Goal: Check status

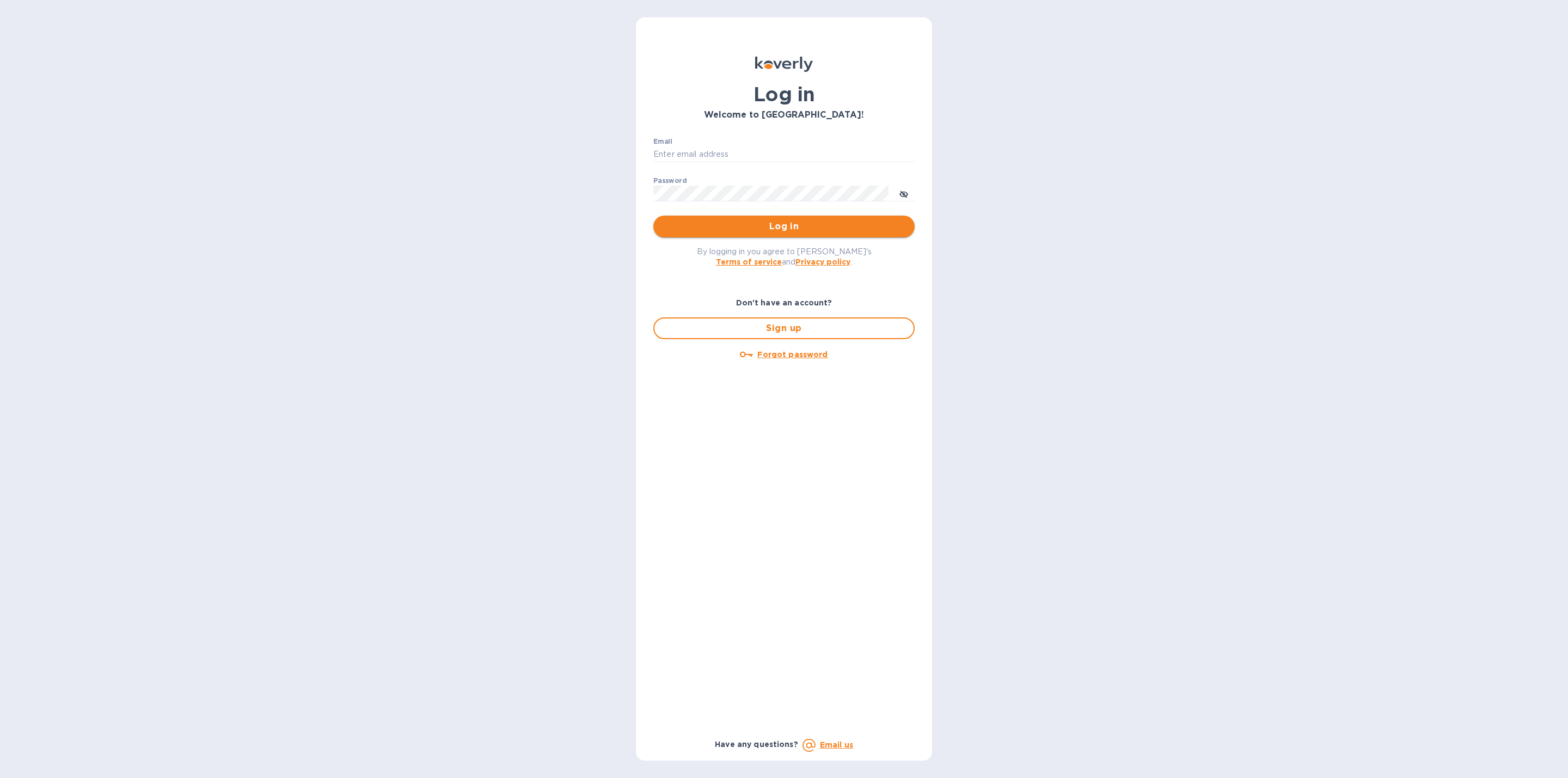
type input "[EMAIL_ADDRESS][DOMAIN_NAME]"
click at [750, 222] on span "Log in" at bounding box center [784, 226] width 244 height 13
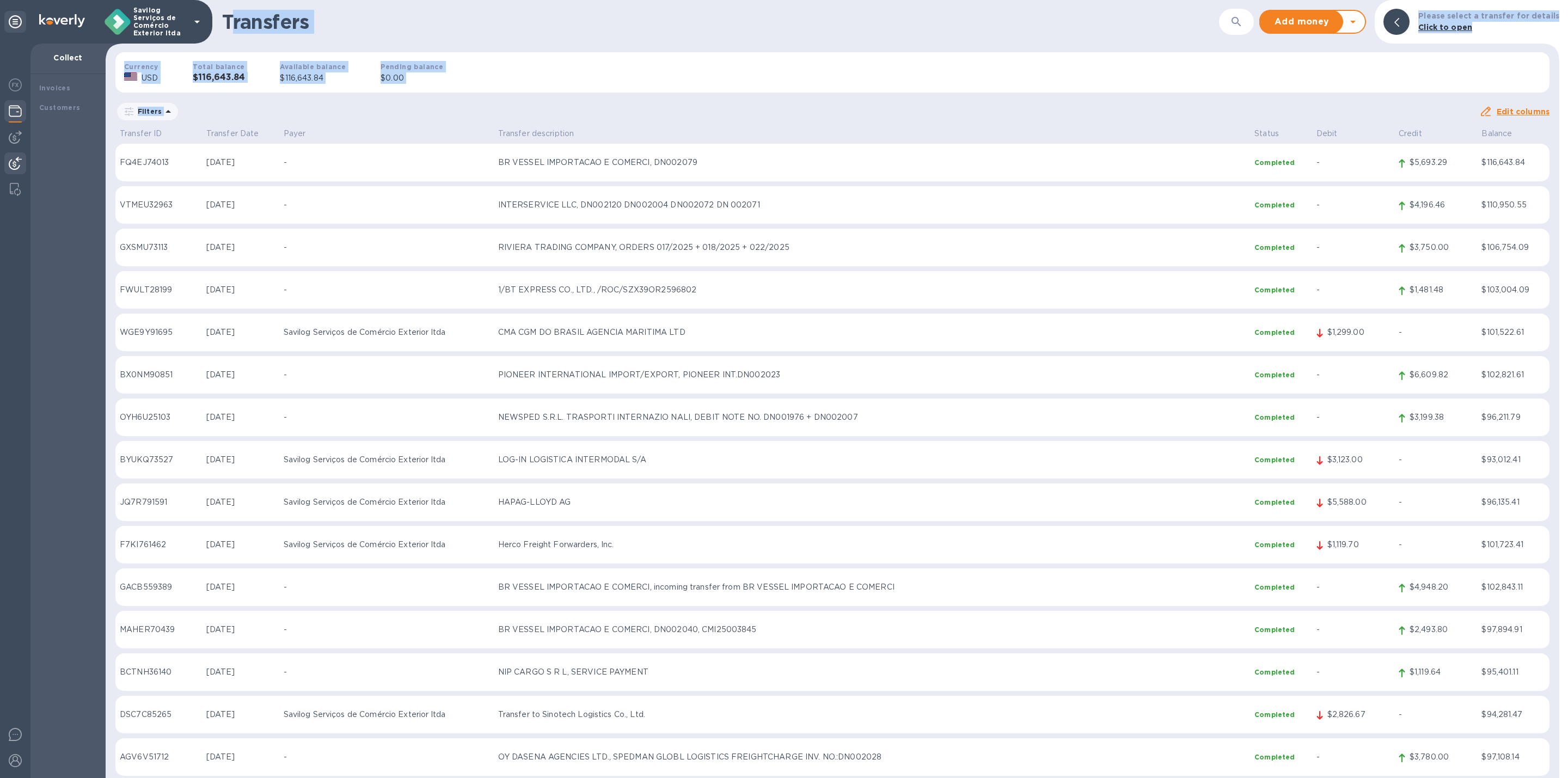
drag, startPoint x: 231, startPoint y: 5, endPoint x: 570, endPoint y: 106, distance: 353.7
click at [570, 106] on div "Transfers ​ Add money Withdraw money Please select a transfer for details Click…" at bounding box center [832, 389] width 1453 height 778
click at [231, 19] on h1 "Transfers" at bounding box center [721, 22] width 997 height 23
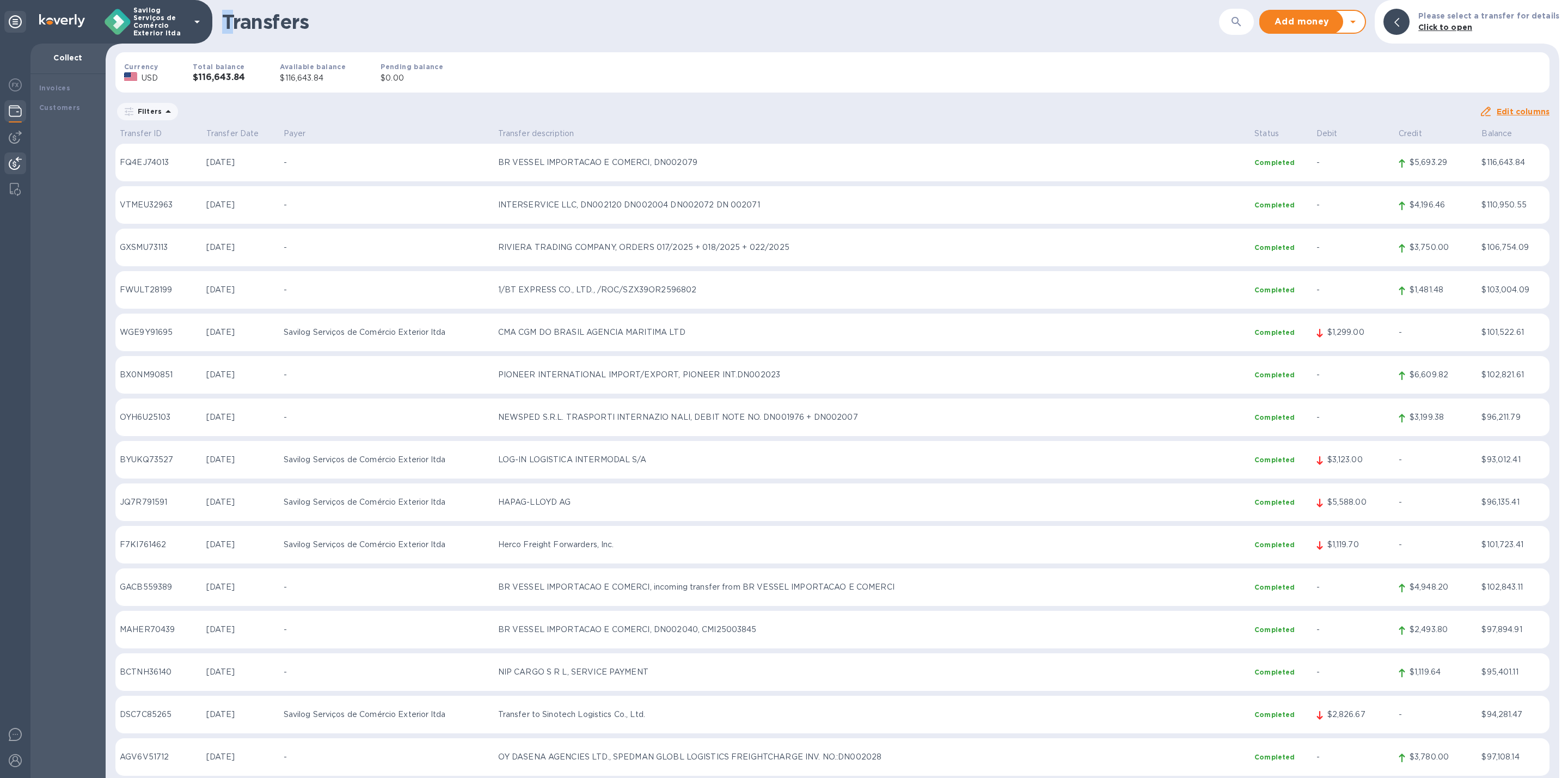
drag, startPoint x: 222, startPoint y: 7, endPoint x: 229, endPoint y: 15, distance: 10.6
click at [229, 15] on div "Transfers ​ Add money Withdraw money Please select a transfer for details Click…" at bounding box center [832, 22] width 1453 height 43
click at [227, 26] on h1 "Transfers" at bounding box center [721, 22] width 997 height 23
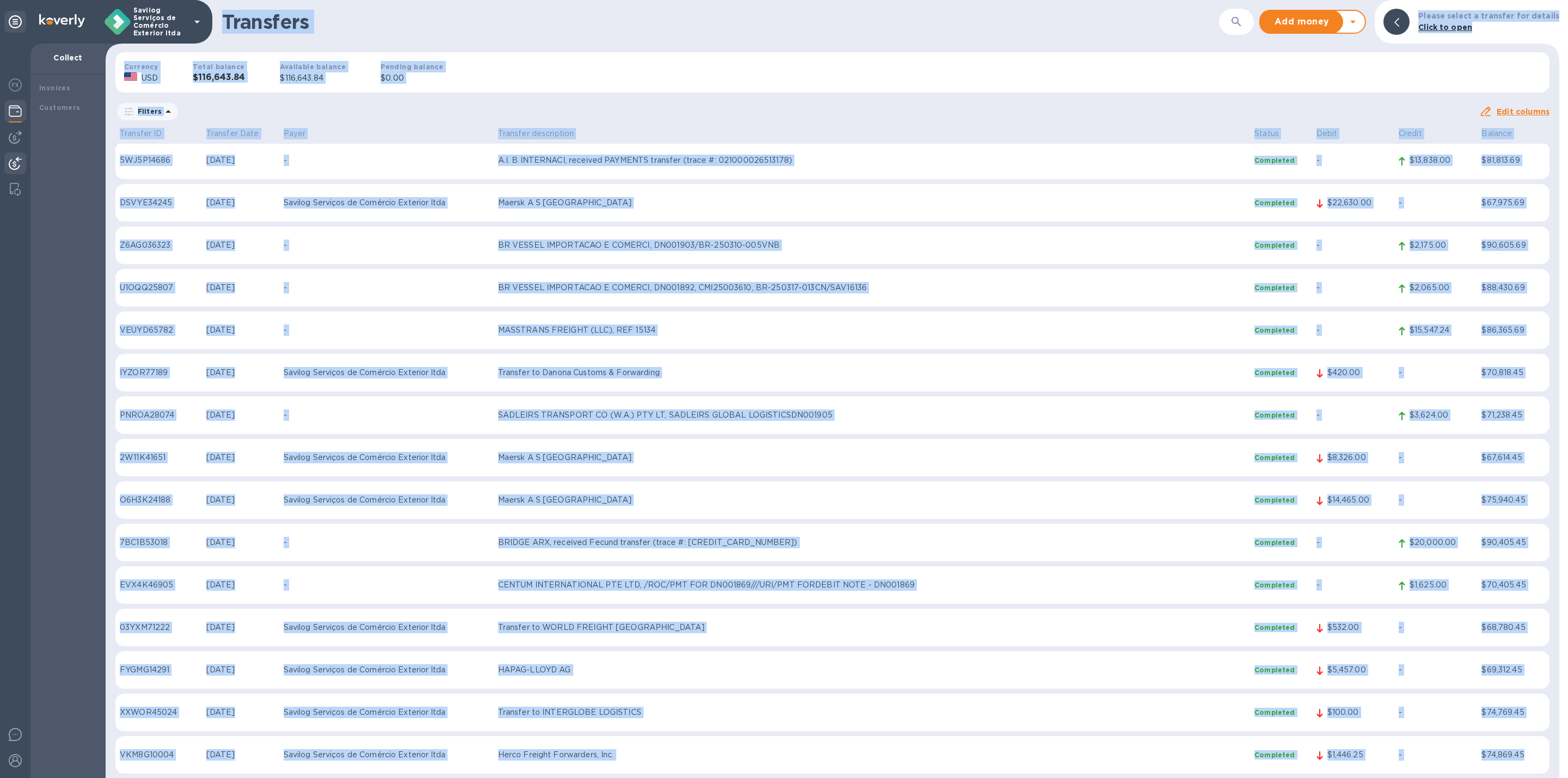
scroll to position [2938, 0]
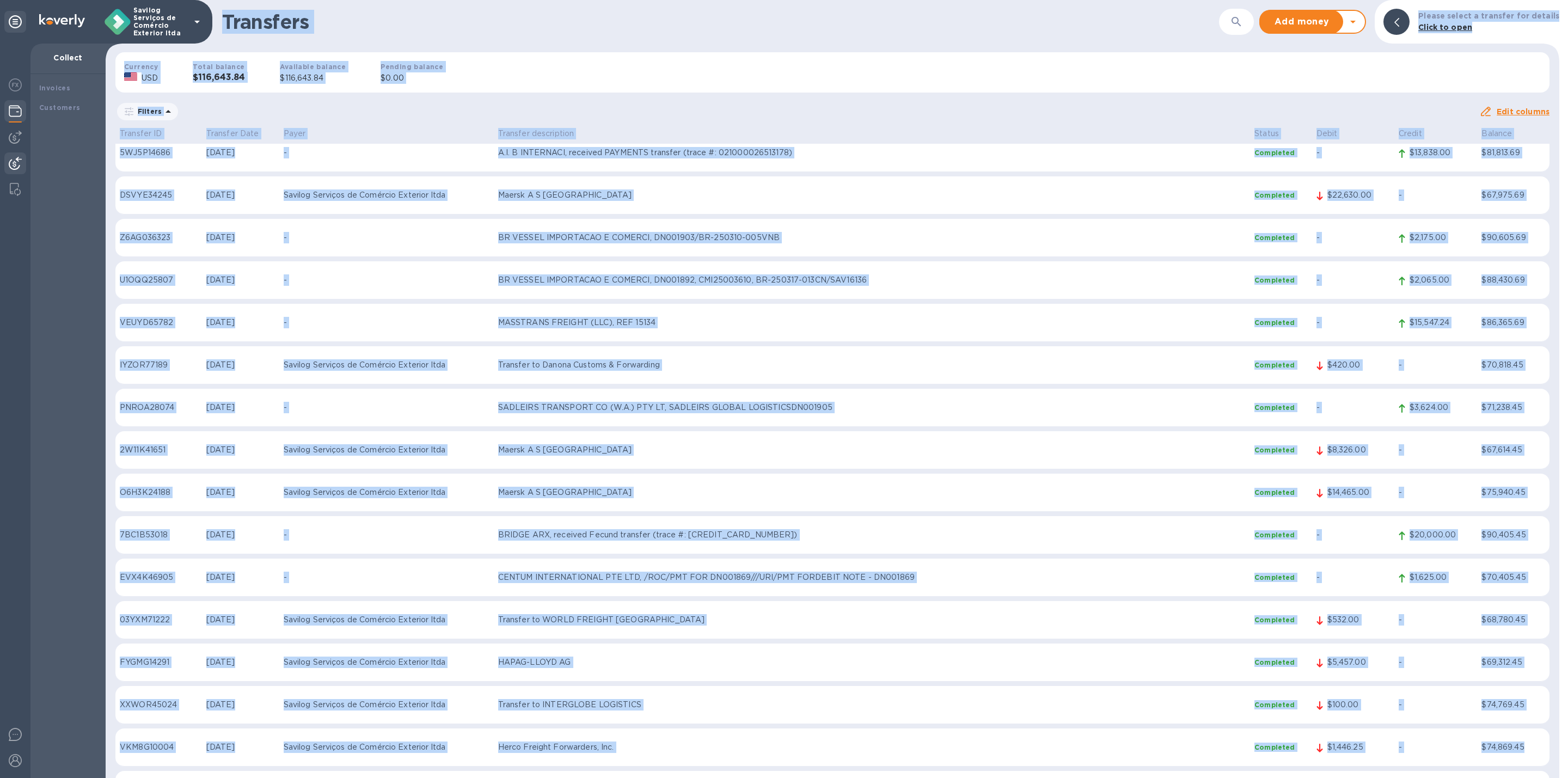
drag, startPoint x: 225, startPoint y: 17, endPoint x: 1523, endPoint y: 687, distance: 1460.7
click at [1525, 729] on div "Transfers ​ Add money Withdraw money Please select a transfer for details Click…" at bounding box center [832, 389] width 1453 height 778
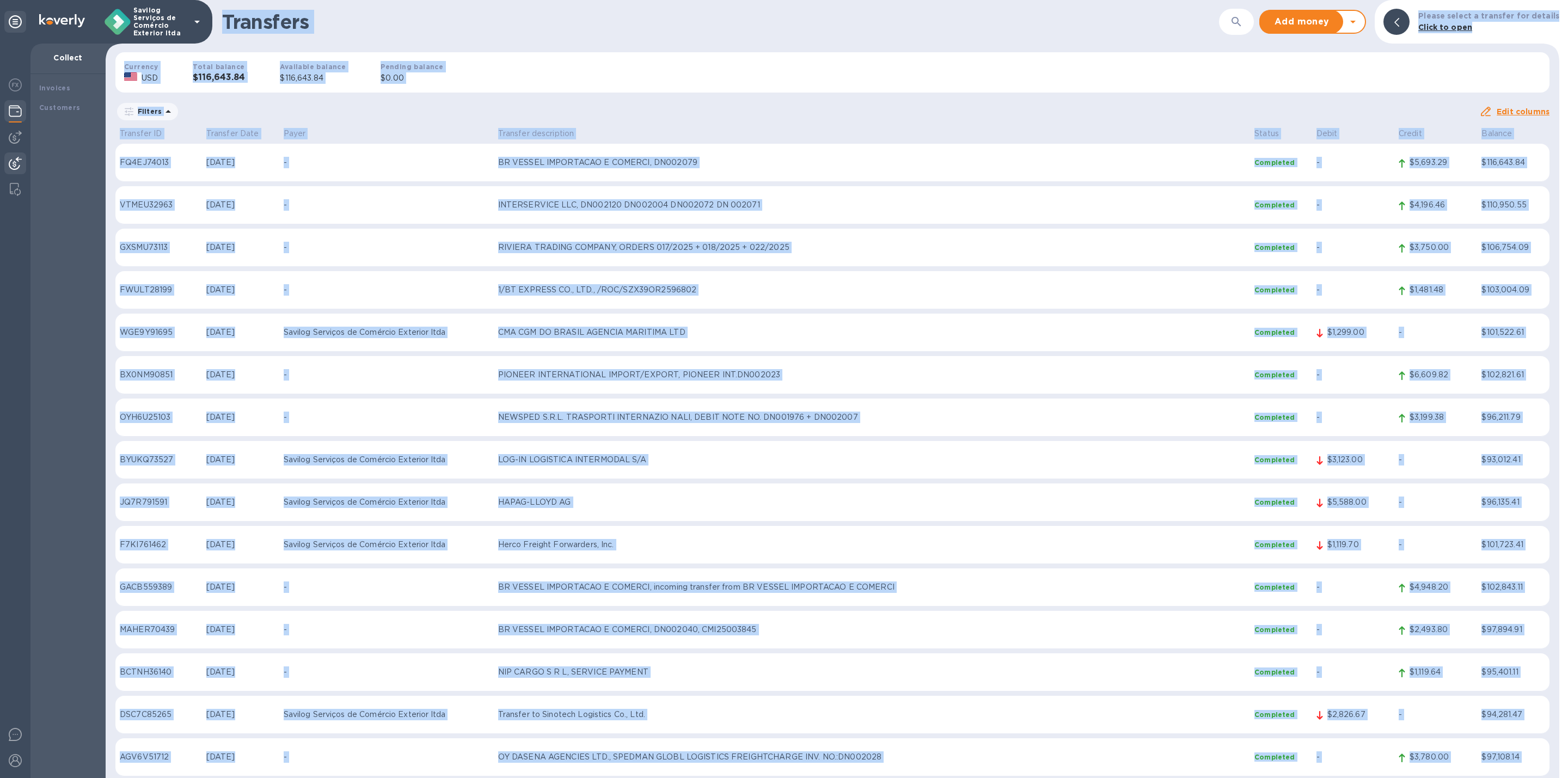
click at [849, 82] on div "Currency USD Total balance $116,643.84 Available balance $116,643.84 Pending ba…" at bounding box center [832, 72] width 1451 height 58
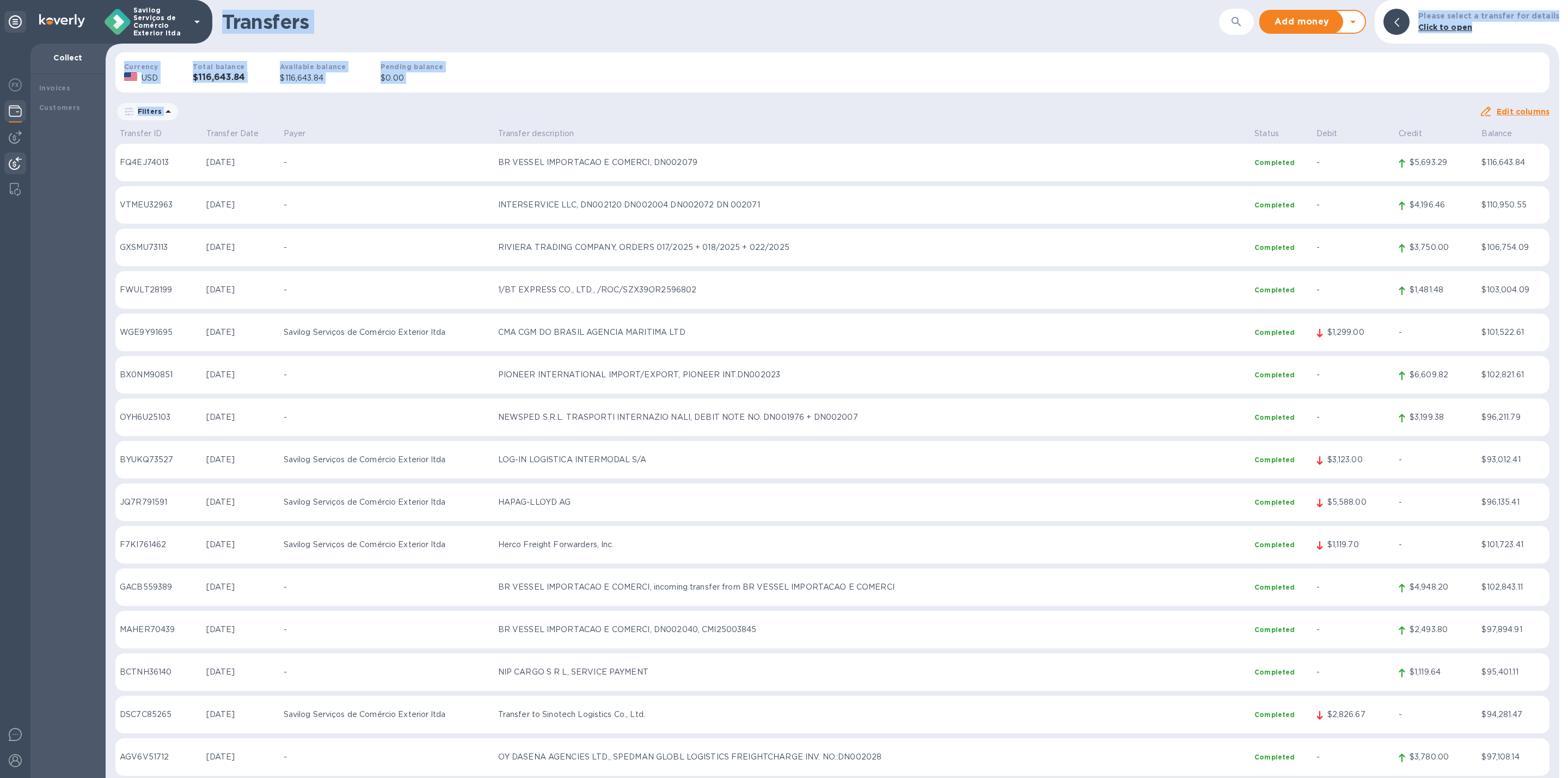
drag, startPoint x: 634, startPoint y: 106, endPoint x: 214, endPoint y: 1, distance: 432.9
click at [214, 1] on div "Transfers ​ Add money Withdraw money Please select a transfer for details Click…" at bounding box center [832, 389] width 1453 height 778
click at [213, 1] on div "Transfers ​ Add money Withdraw money Please select a transfer for details Click…" at bounding box center [832, 22] width 1453 height 43
drag, startPoint x: 213, startPoint y: 0, endPoint x: 1296, endPoint y: 141, distance: 1092.1
click at [1296, 141] on div "Transfers ​ Add money Withdraw money Please select a transfer for details Click…" at bounding box center [832, 389] width 1453 height 778
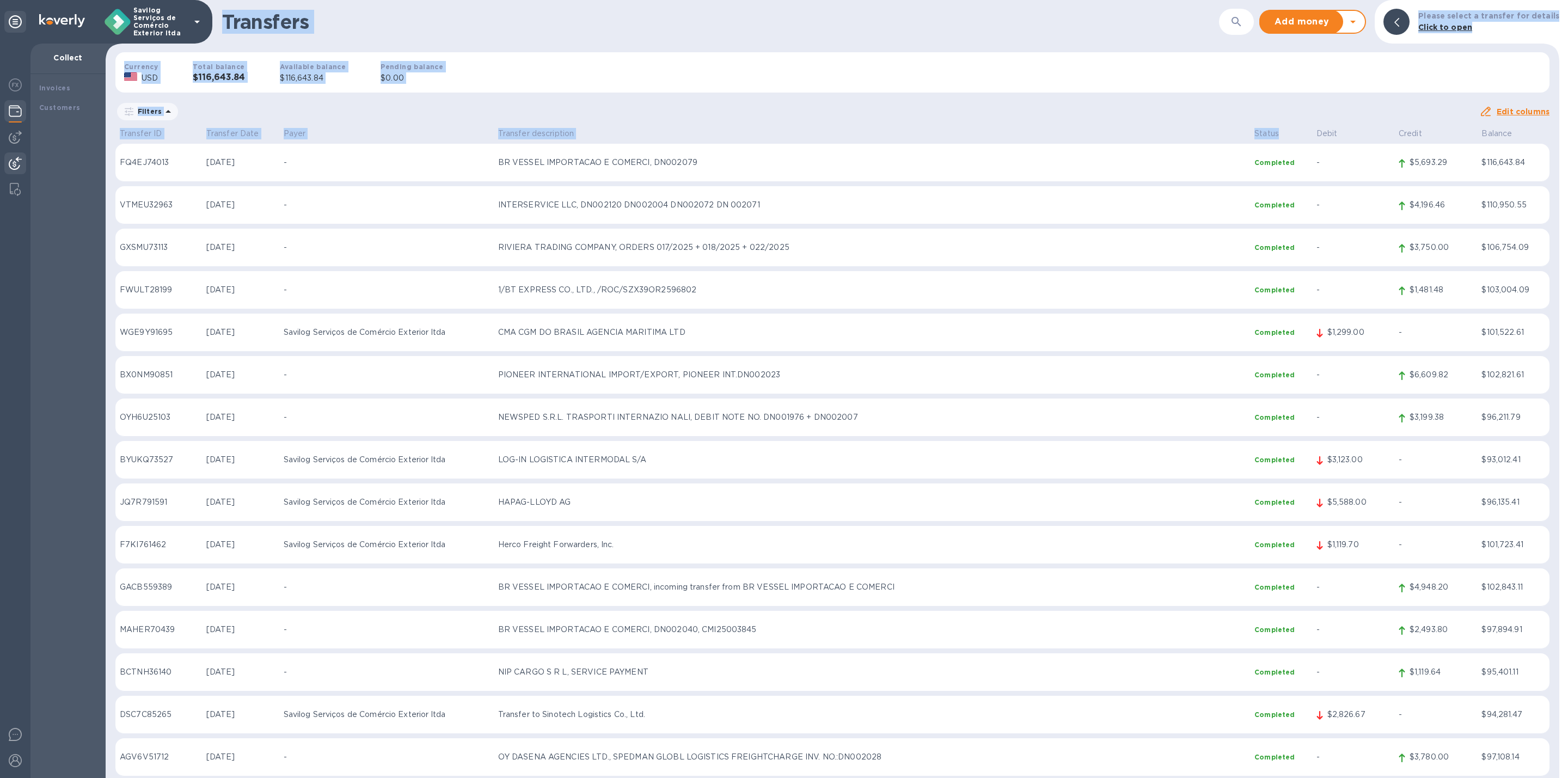
click at [626, 62] on div "Currency USD Total balance $116,643.84 Available balance $116,643.84 Pending ba…" at bounding box center [832, 72] width 1451 height 58
drag, startPoint x: 1513, startPoint y: 139, endPoint x: 226, endPoint y: 7, distance: 1293.8
click at [226, 7] on div "Transfers ​ Add money Withdraw money Please select a transfer for details Click…" at bounding box center [832, 389] width 1453 height 778
click at [226, 7] on div "Transfers ​ Add money Withdraw money Please select a transfer for details Click…" at bounding box center [832, 22] width 1453 height 43
drag, startPoint x: 223, startPoint y: 5, endPoint x: 1516, endPoint y: 135, distance: 1299.5
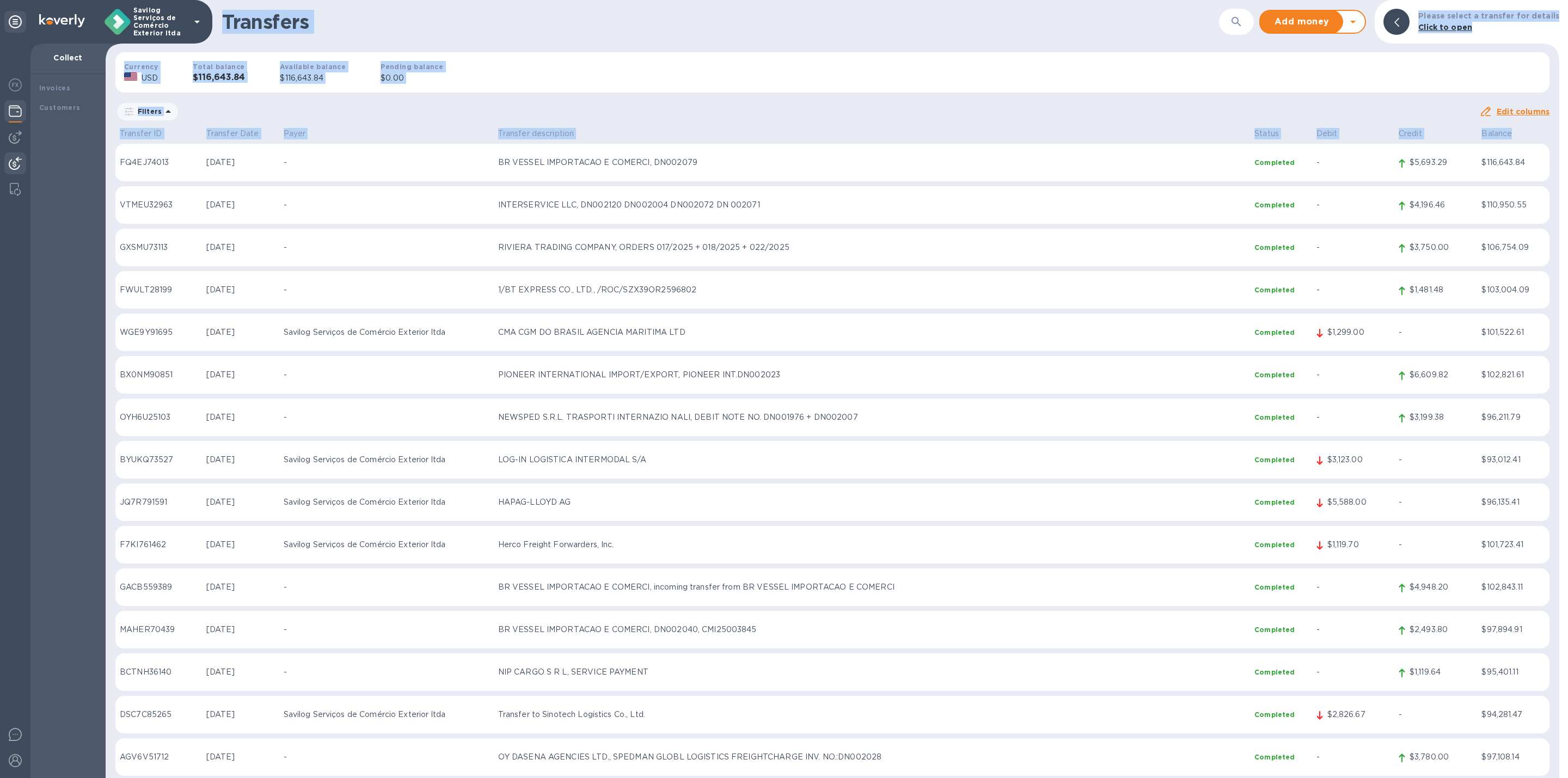
click at [1516, 135] on div "Transfers ​ Add money Withdraw money Please select a transfer for details Click…" at bounding box center [832, 389] width 1453 height 778
click at [1516, 135] on p "Balance" at bounding box center [1513, 133] width 64 height 11
drag, startPoint x: 1515, startPoint y: 135, endPoint x: 210, endPoint y: 10, distance: 1311.0
click at [210, 10] on div "Savilog Serviços de Comércio Exterior ltda Collect Invoices Customers Transfers…" at bounding box center [784, 389] width 1568 height 778
click at [229, 5] on div "Transfers ​ Add money Withdraw money Please select a transfer for details Click…" at bounding box center [832, 22] width 1453 height 43
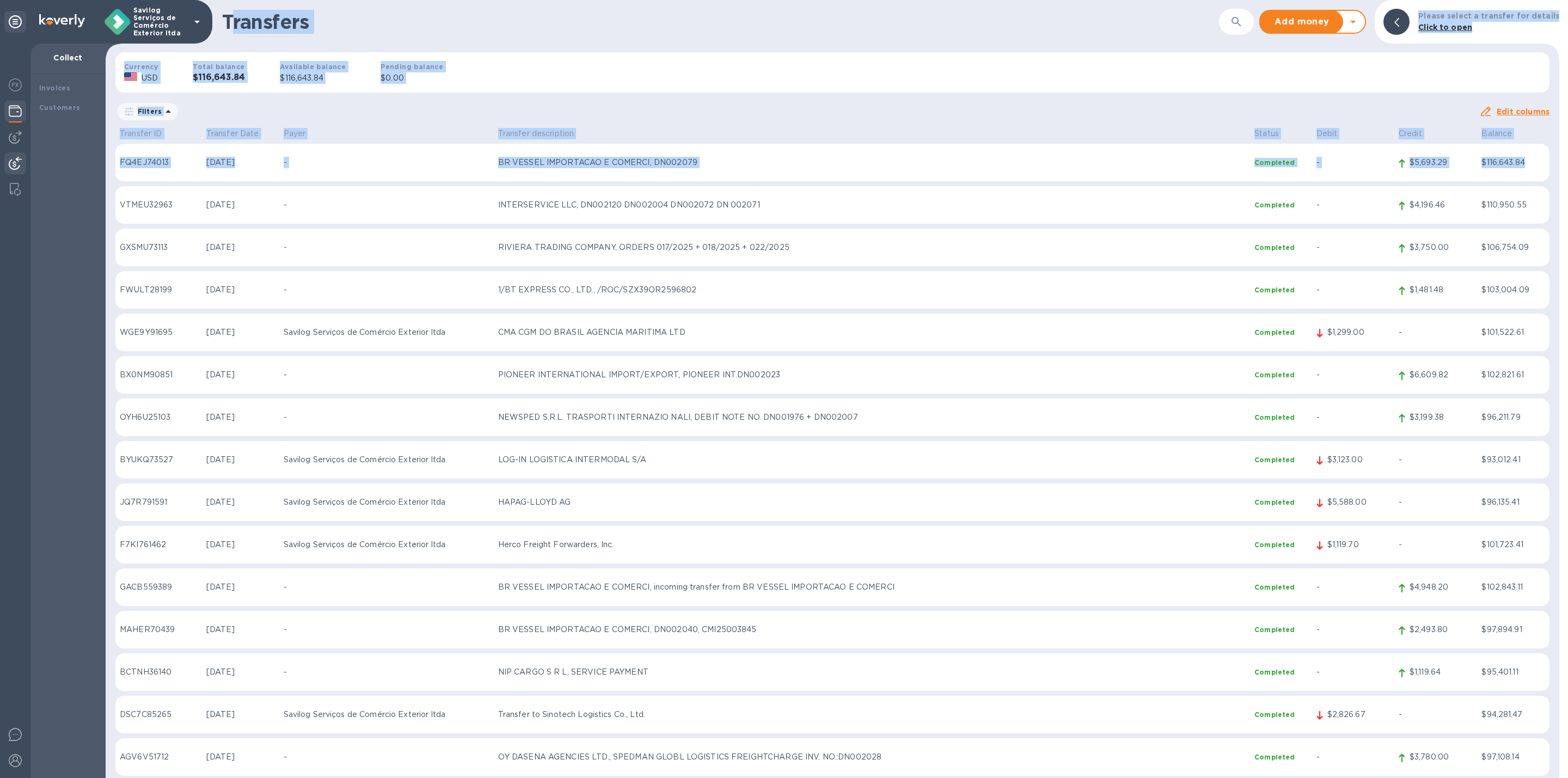
drag, startPoint x: 229, startPoint y: 2, endPoint x: 1527, endPoint y: 157, distance: 1307.2
click at [1527, 157] on div "Transfers ​ Add money Withdraw money Please select a transfer for details Click…" at bounding box center [832, 389] width 1453 height 778
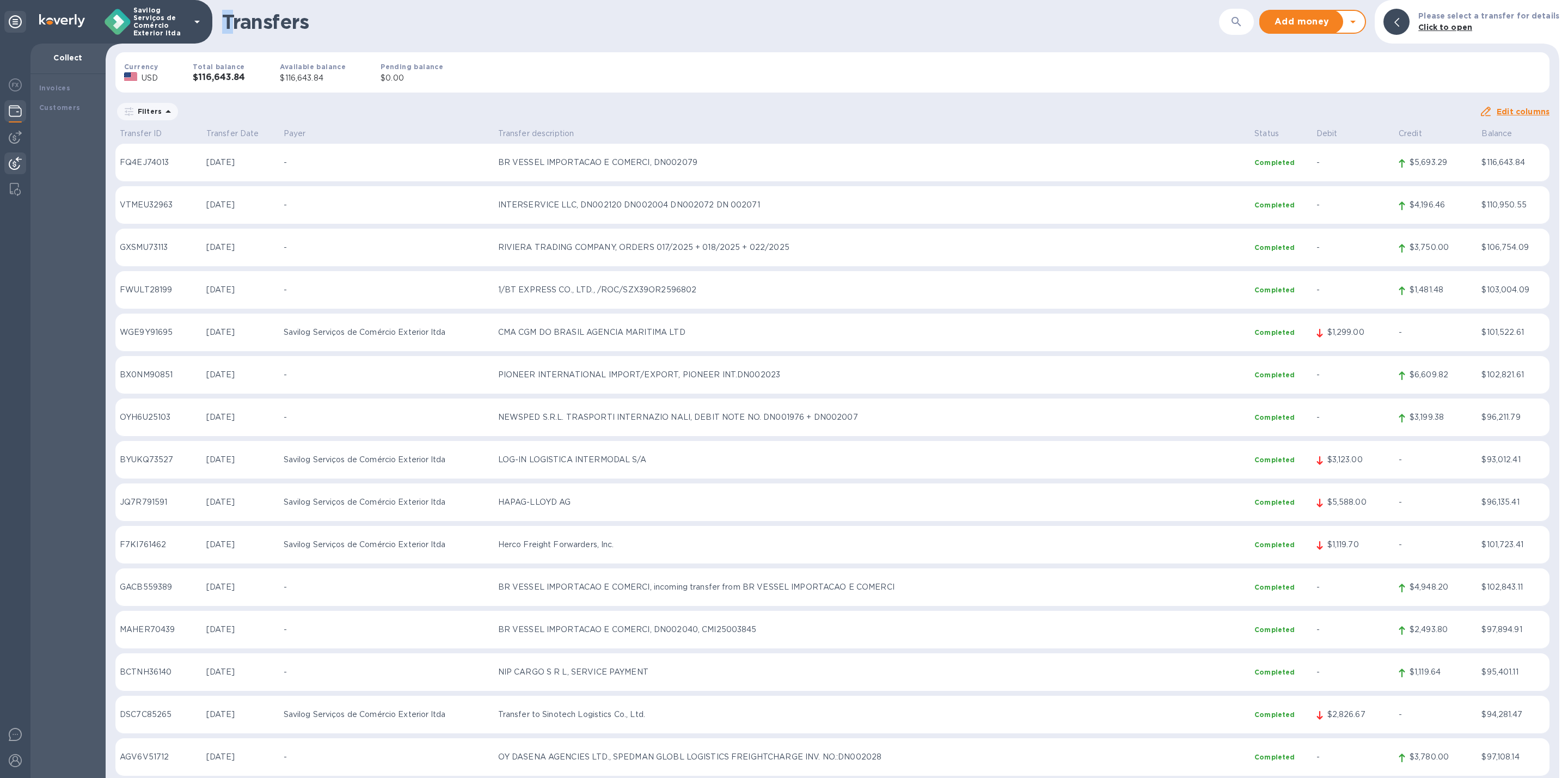
drag, startPoint x: 225, startPoint y: 19, endPoint x: 232, endPoint y: 19, distance: 7.0
click at [232, 19] on h1 "Transfers" at bounding box center [721, 22] width 997 height 23
click at [231, 17] on h1 "Transfers" at bounding box center [721, 22] width 997 height 23
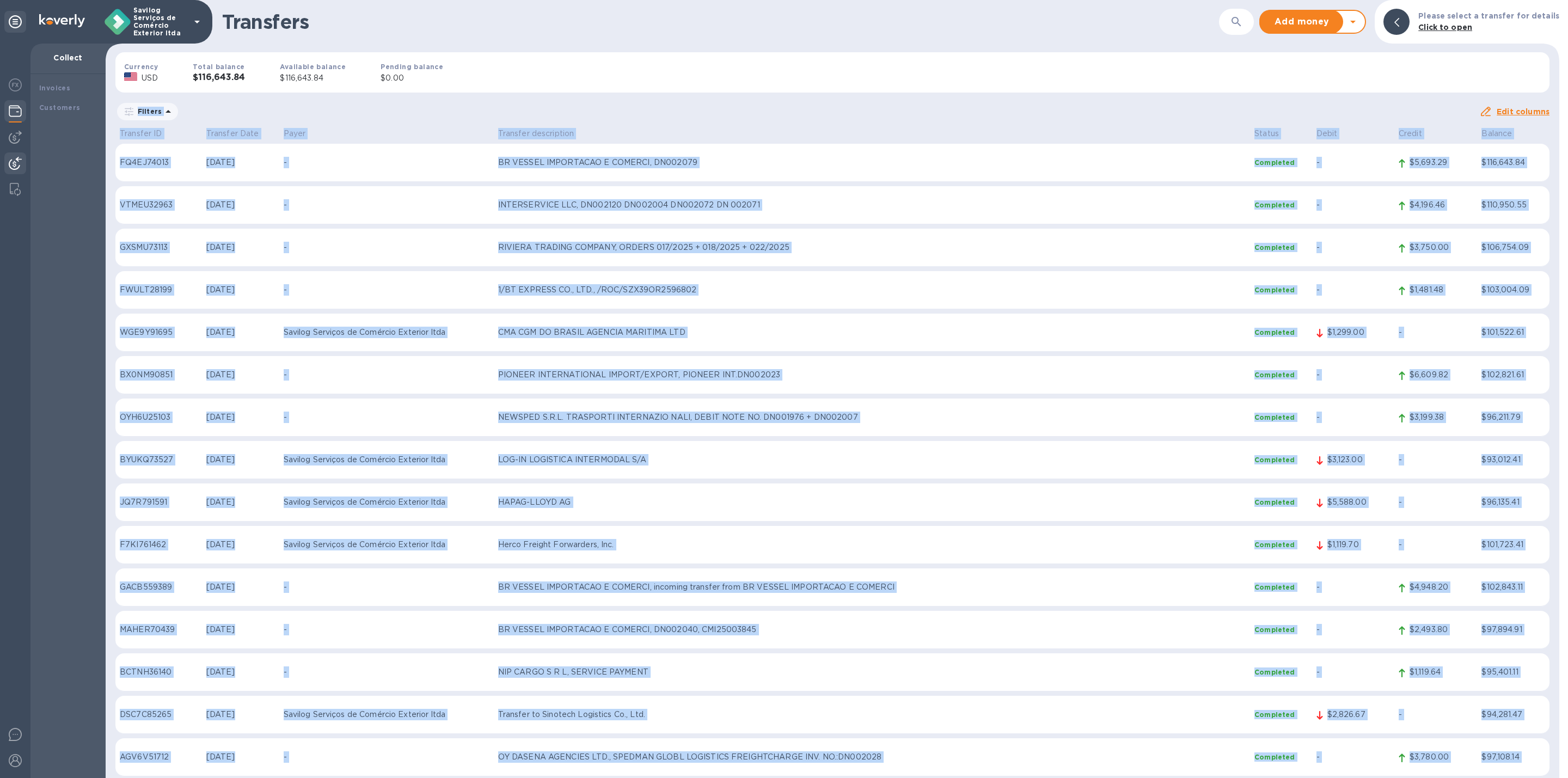
drag, startPoint x: 748, startPoint y: 85, endPoint x: 1331, endPoint y: 809, distance: 929.6
click at [1331, 777] on html "Savilog Serviços de Comércio Exterior ltda Collect Invoices Customers Transfers…" at bounding box center [784, 389] width 1568 height 778
click at [1001, 116] on div "Filters" at bounding box center [797, 111] width 1364 height 21
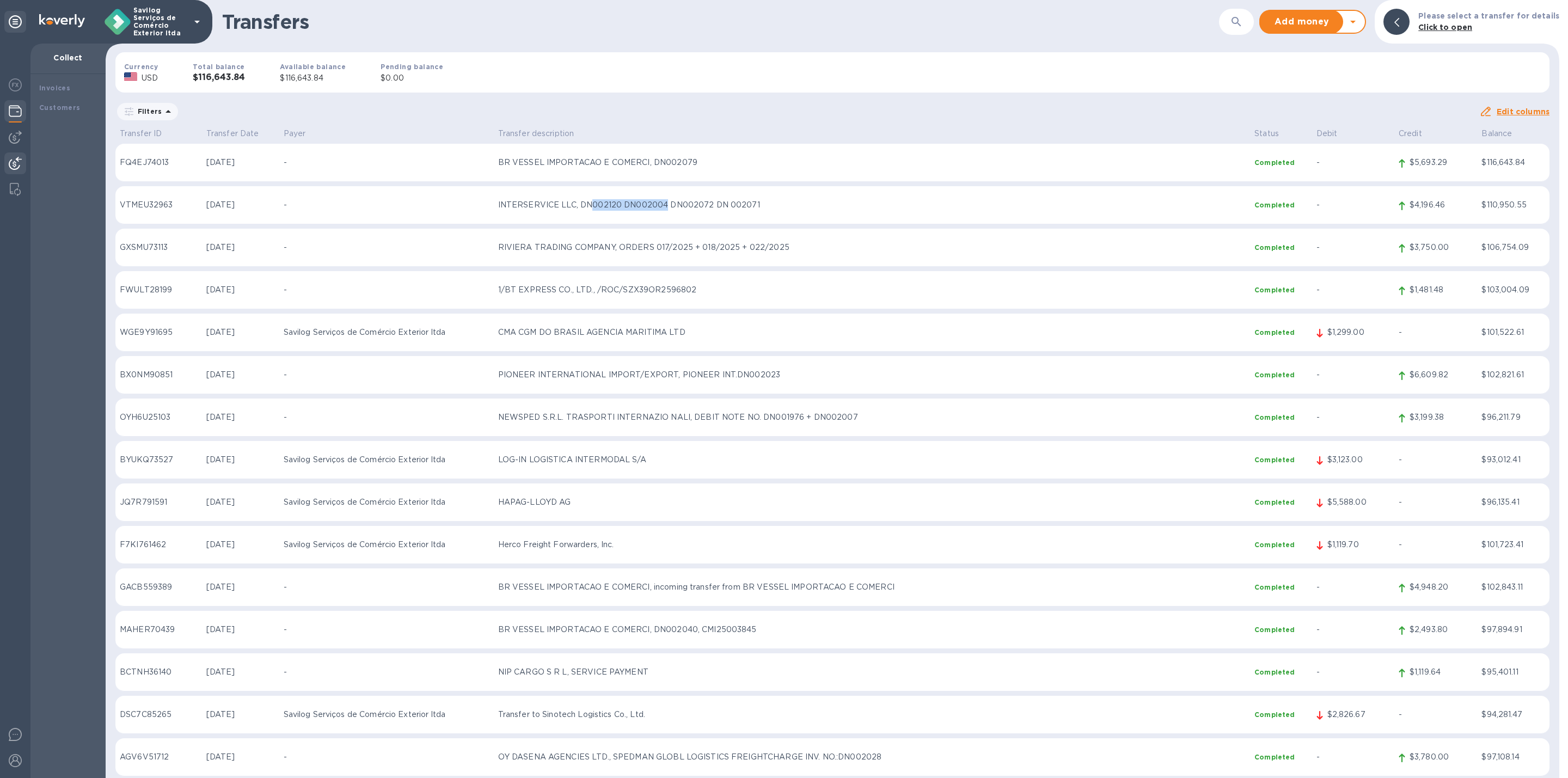
drag, startPoint x: 600, startPoint y: 211, endPoint x: 674, endPoint y: 206, distance: 74.2
click at [674, 206] on td "INTERSERVICE LLC, DN002120 DN002004 DN002072 DN 002071" at bounding box center [872, 205] width 757 height 38
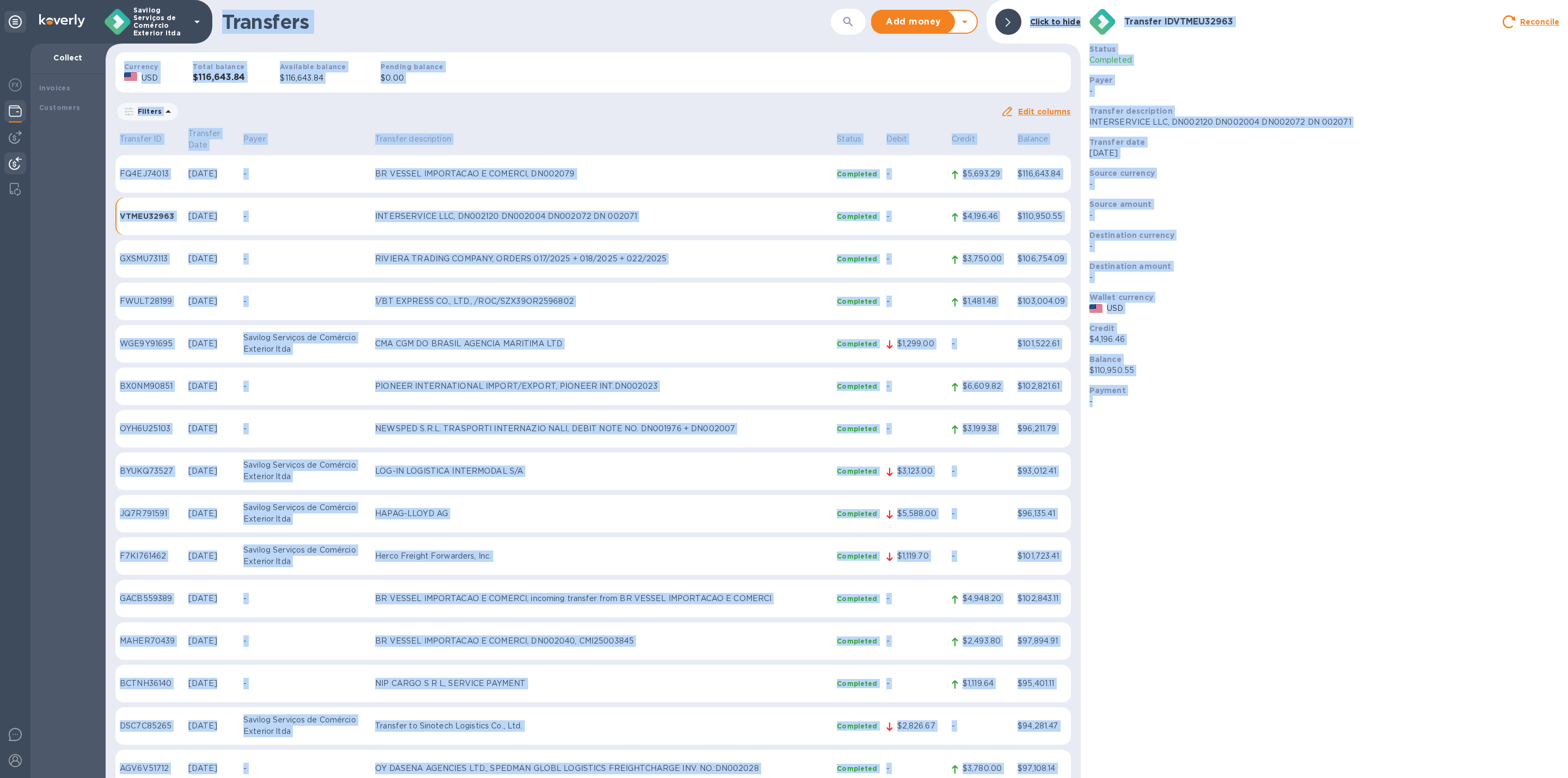
drag, startPoint x: 224, startPoint y: 11, endPoint x: 1454, endPoint y: 809, distance: 1466.2
click at [1454, 777] on html "Savilog Serviços de Comércio Exterior ltda Collect Invoices Customers Transfers…" at bounding box center [784, 389] width 1568 height 778
click at [1389, 604] on div "Transfer ID VTMEU32963 Reconcile Status Completed Payer - Transfer description …" at bounding box center [1324, 389] width 487 height 778
drag, startPoint x: 1275, startPoint y: 769, endPoint x: 206, endPoint y: 1, distance: 1316.3
click at [25, 1] on div "Savilog Serviços de Comércio Exterior ltda Collect Invoices Customers Transfers…" at bounding box center [784, 389] width 1568 height 778
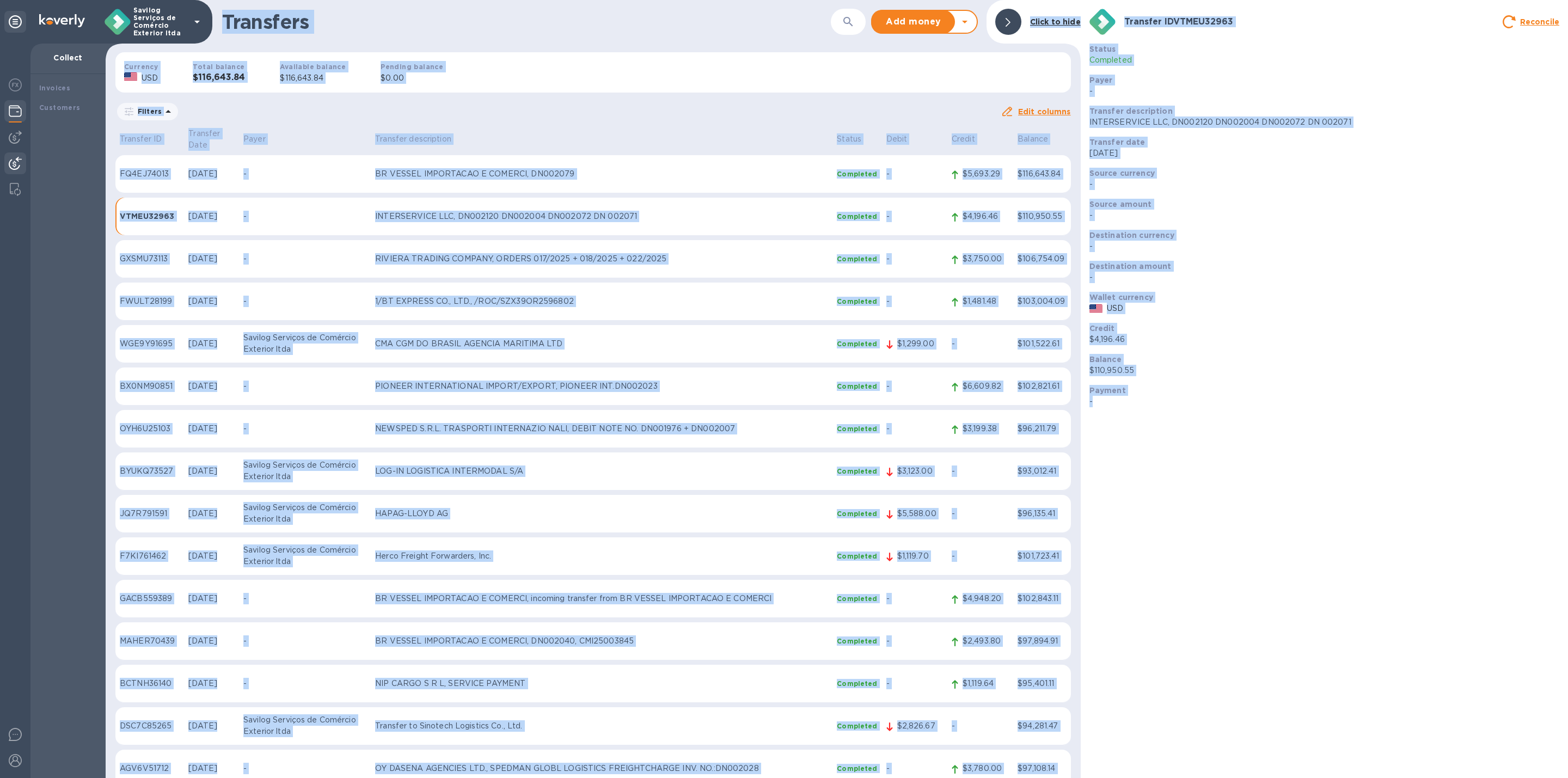
drag, startPoint x: 294, startPoint y: 1, endPoint x: 242, endPoint y: 3, distance: 52.0
click at [295, 1] on div "Transfers ​ Add money Withdraw money Click to hide" at bounding box center [593, 22] width 975 height 43
click at [221, 3] on div "Transfers ​ Add money Withdraw money Click to hide" at bounding box center [593, 22] width 975 height 43
drag, startPoint x: 218, startPoint y: 3, endPoint x: 1567, endPoint y: 809, distance: 1571.4
click at [1567, 777] on html "Savilog Serviços de Comércio Exterior ltda Collect Invoices Customers Transfers…" at bounding box center [784, 389] width 1568 height 778
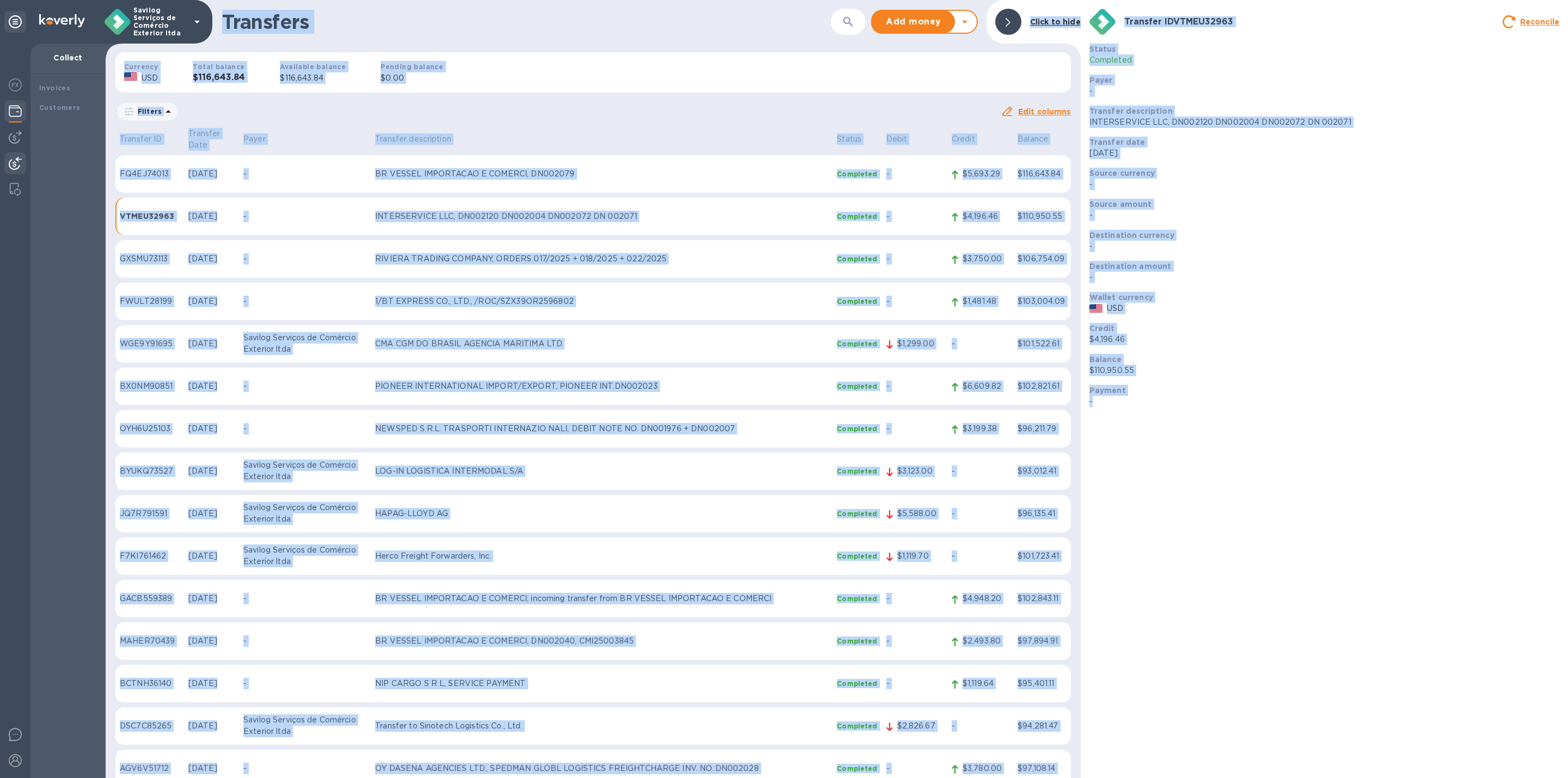
click at [1439, 702] on div "Transfer ID VTMEU32963 Reconcile Status Completed Payer - Transfer description …" at bounding box center [1324, 389] width 487 height 778
click at [1229, 748] on div "Transfer ID VTMEU32963 Reconcile Status Completed Payer - Transfer description …" at bounding box center [1324, 389] width 487 height 778
drag, startPoint x: 1174, startPoint y: 765, endPoint x: 214, endPoint y: 25, distance: 1212.1
click at [214, 25] on div "Transfers ​ Add money Withdraw money Click to hide Currency USD Total balance $…" at bounding box center [837, 389] width 1462 height 778
click at [214, 25] on div "Transfers ​ Add money Withdraw money Click to hide" at bounding box center [593, 22] width 975 height 43
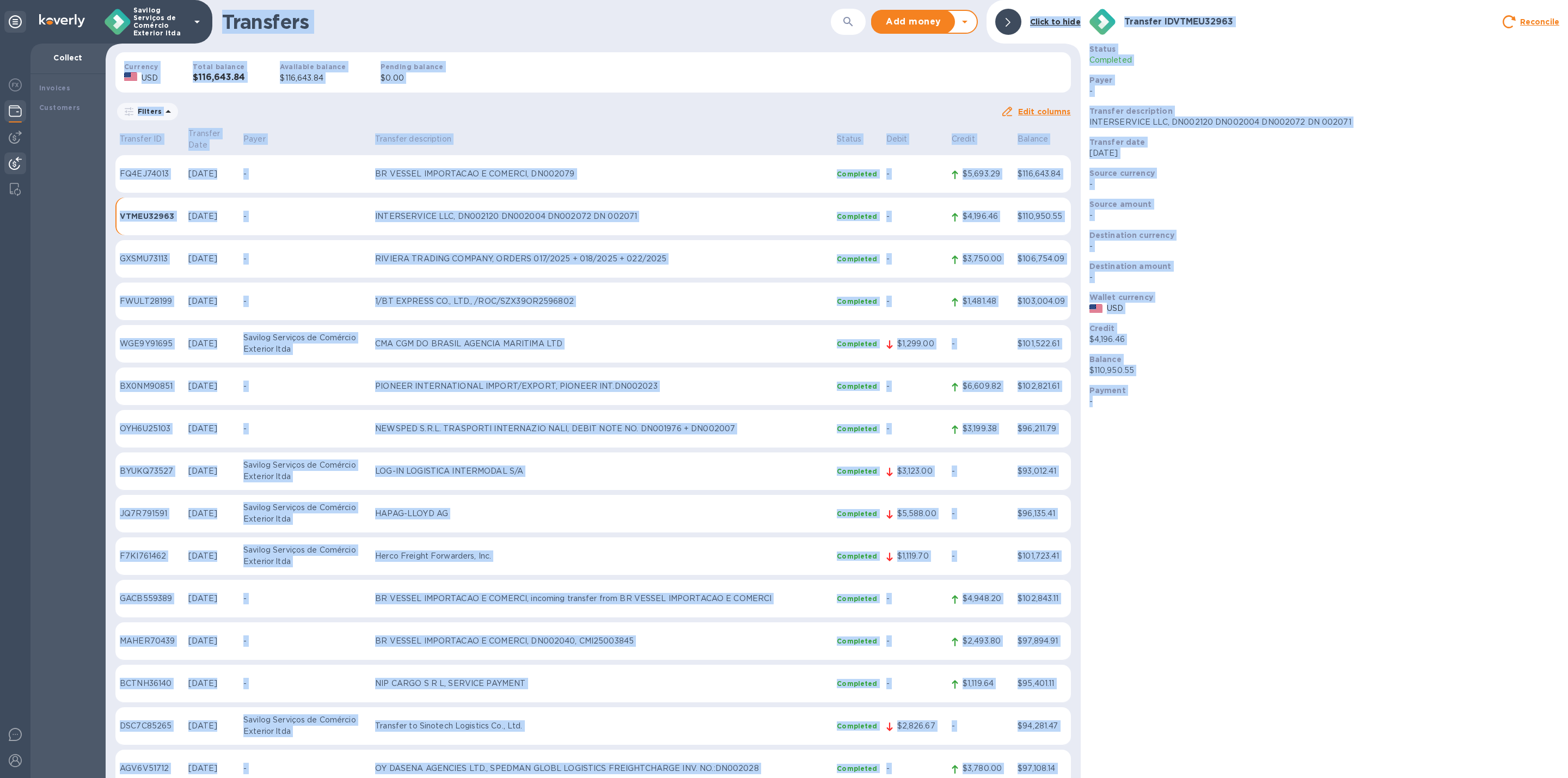
drag, startPoint x: 214, startPoint y: 20, endPoint x: 1103, endPoint y: 764, distance: 1159.2
click at [1111, 768] on div "Transfers ​ Add money Withdraw money Click to hide Currency USD Total balance $…" at bounding box center [837, 389] width 1462 height 778
click at [1103, 762] on div "Transfer ID VTMEU32963 Reconcile Status Completed Payer - Transfer description …" at bounding box center [1324, 389] width 487 height 778
drag, startPoint x: 427, startPoint y: 31, endPoint x: 1413, endPoint y: 809, distance: 1256.0
click at [1413, 777] on html "Savilog Serviços de Comércio Exterior ltda Collect Invoices Customers Transfers…" at bounding box center [784, 389] width 1568 height 778
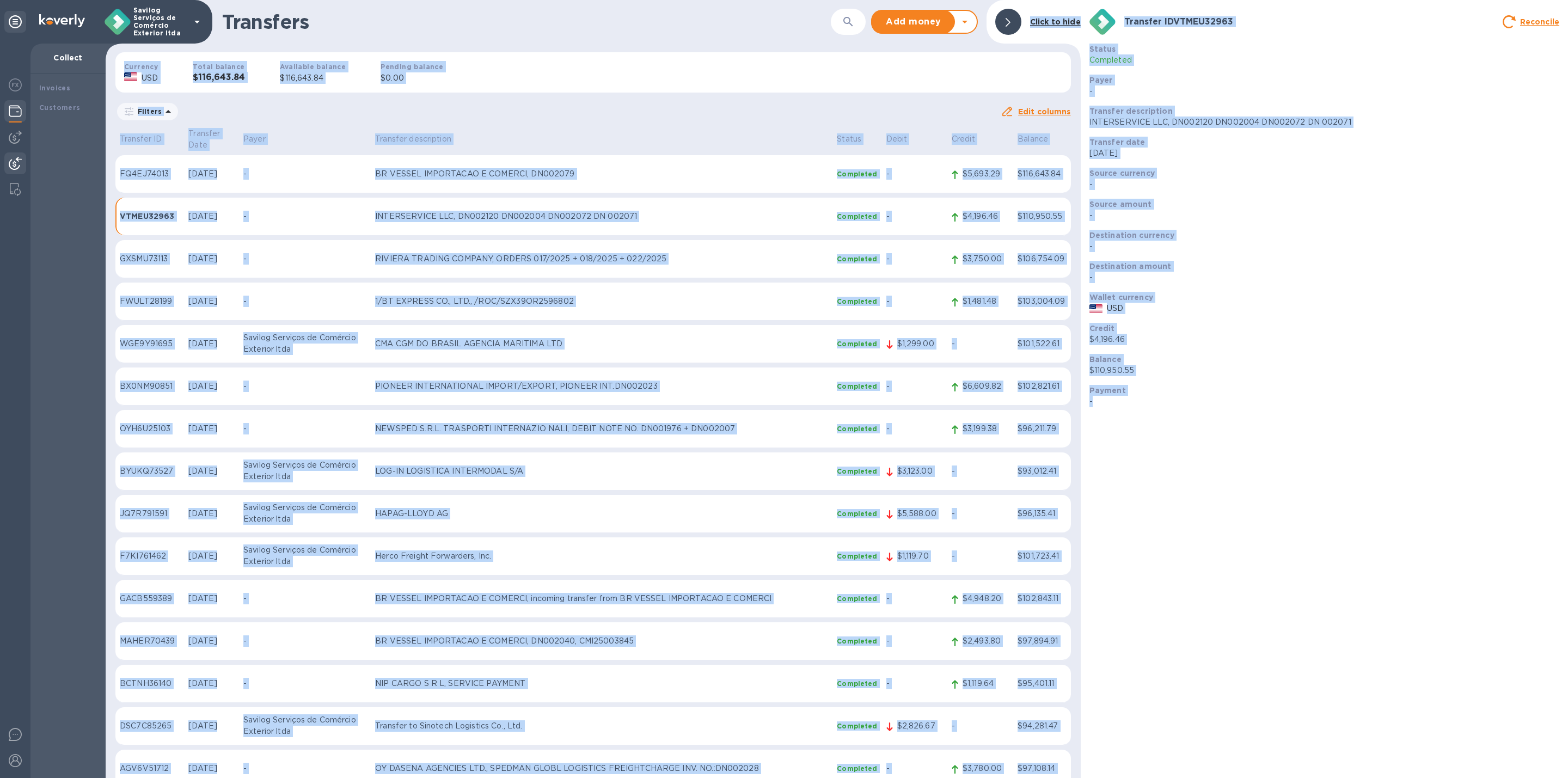
click at [1303, 730] on div "Transfer ID VTMEU32963 Reconcile Status Completed Payer - Transfer description …" at bounding box center [1324, 389] width 487 height 778
drag, startPoint x: 1299, startPoint y: 753, endPoint x: 221, endPoint y: 20, distance: 1303.6
click at [221, 20] on div "Transfers ​ Add money Withdraw money Click to hide Currency USD Total balance $…" at bounding box center [837, 389] width 1462 height 778
click at [221, 20] on div "Transfers ​ Add money Withdraw money Click to hide" at bounding box center [593, 22] width 975 height 43
drag, startPoint x: 226, startPoint y: 10, endPoint x: 1291, endPoint y: 809, distance: 1331.4
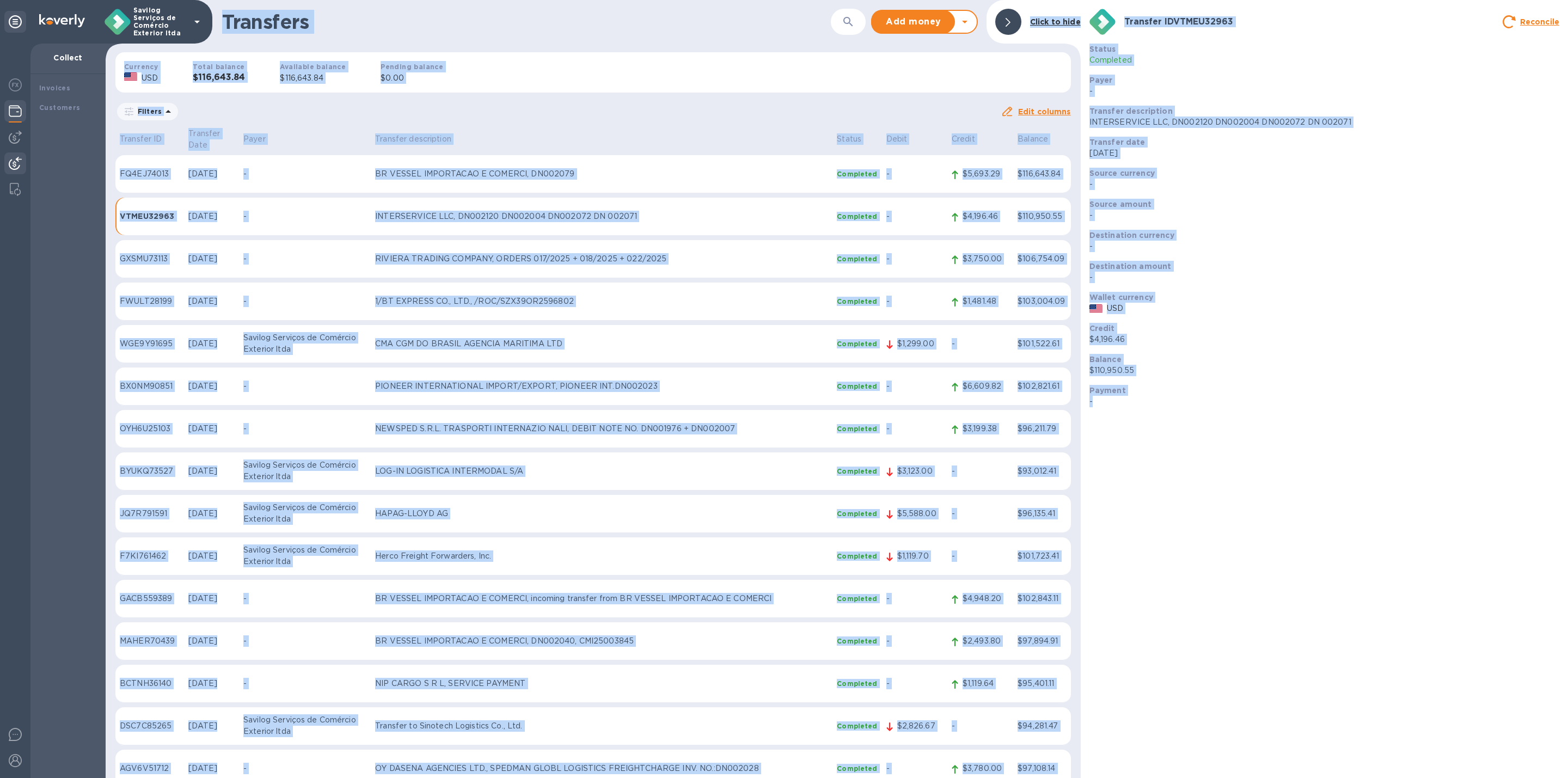
click at [1291, 777] on html "Savilog Serviços de Comércio Exterior ltda Collect Invoices Customers Transfers…" at bounding box center [784, 389] width 1568 height 778
click at [1207, 747] on div "Transfer ID VTMEU32963 Reconcile Status Completed Payer - Transfer description …" at bounding box center [1324, 389] width 487 height 778
drag, startPoint x: 1215, startPoint y: 774, endPoint x: 223, endPoint y: 36, distance: 1236.4
click at [223, 36] on div "Transfers ​ Add money Withdraw money Click to hide Currency USD Total balance $…" at bounding box center [837, 389] width 1462 height 778
click at [223, 36] on div "Transfers ​ Add money Withdraw money Click to hide" at bounding box center [593, 22] width 975 height 43
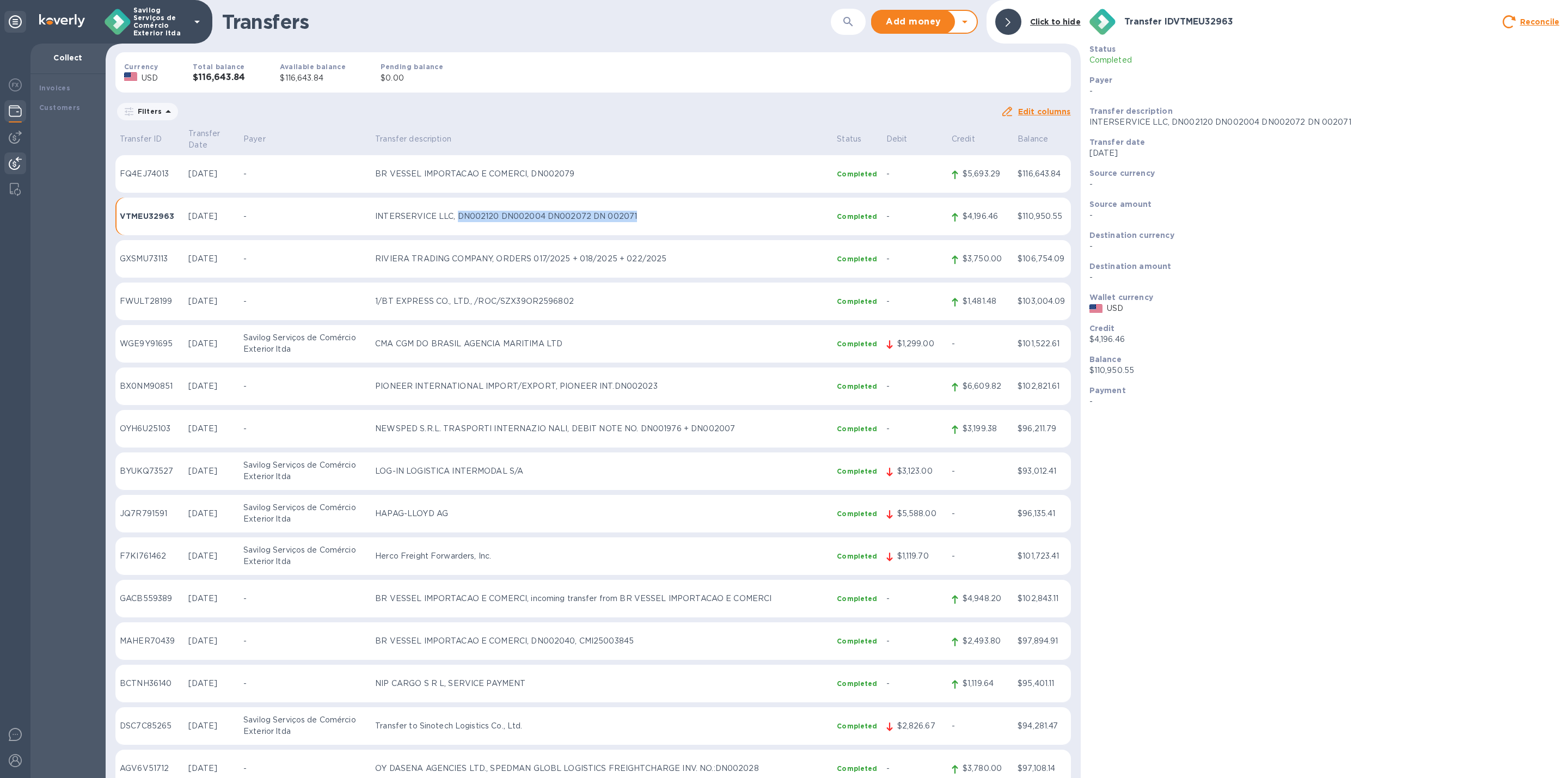
drag, startPoint x: 648, startPoint y: 204, endPoint x: 468, endPoint y: 208, distance: 180.0
click at [468, 211] on p "INTERSERVICE LLC, DN002120 DN002004 DN002072 DN 002071" at bounding box center [601, 216] width 453 height 11
click at [624, 111] on div "Filters" at bounding box center [558, 111] width 885 height 21
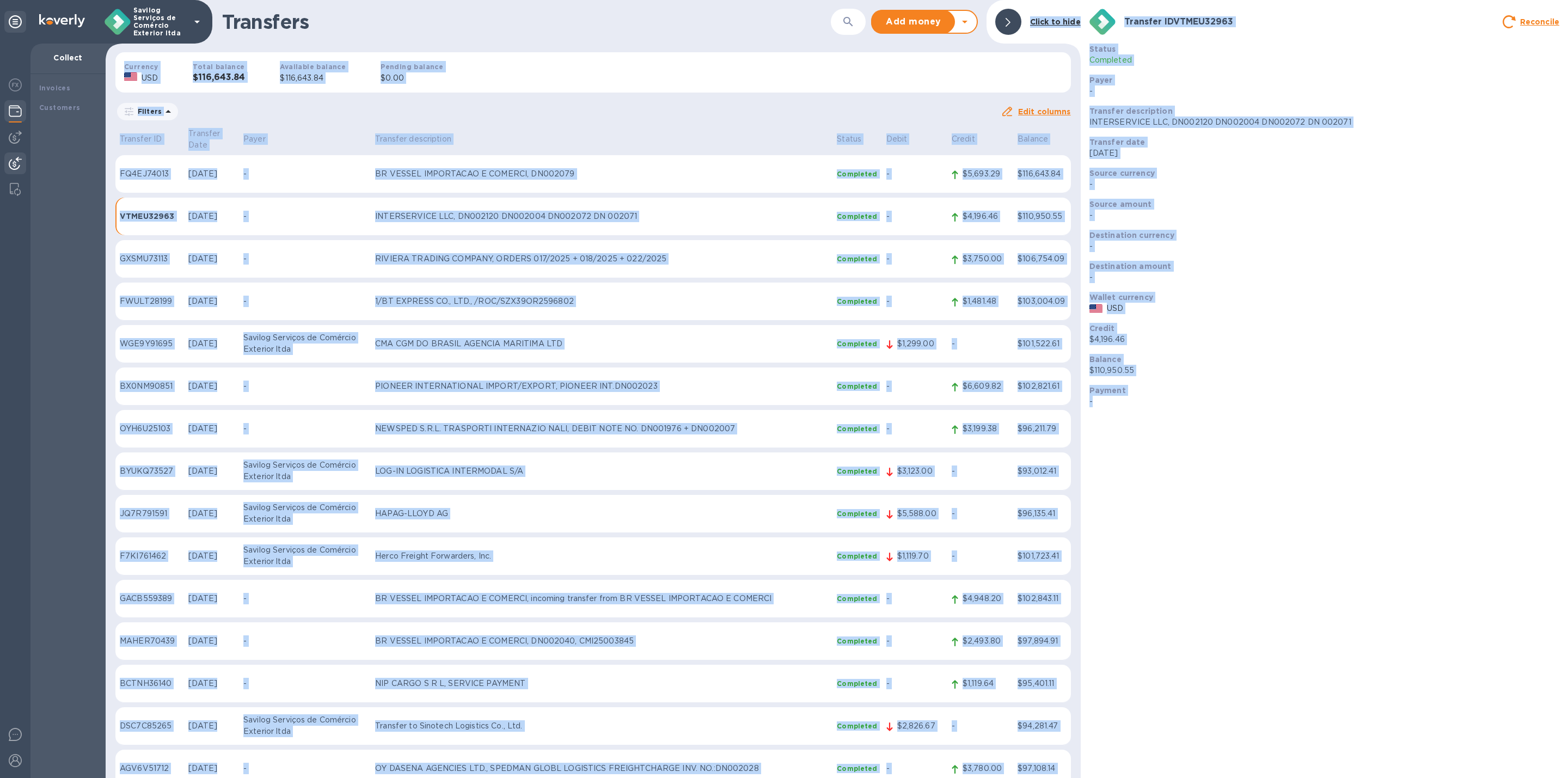
drag, startPoint x: 476, startPoint y: 26, endPoint x: 1198, endPoint y: 809, distance: 1065.1
click at [1198, 777] on html "Savilog Serviços de Comércio Exterior ltda Collect Invoices Customers Transfers…" at bounding box center [784, 389] width 1568 height 778
click at [1181, 704] on div "Transfer ID VTMEU32963 Reconcile Status Completed Payer - Transfer description …" at bounding box center [1324, 389] width 487 height 778
drag, startPoint x: 1159, startPoint y: 743, endPoint x: 222, endPoint y: 16, distance: 1186.0
click at [217, 20] on div "Transfers ​ Add money Withdraw money Click to hide Currency USD Total balance $…" at bounding box center [837, 389] width 1462 height 778
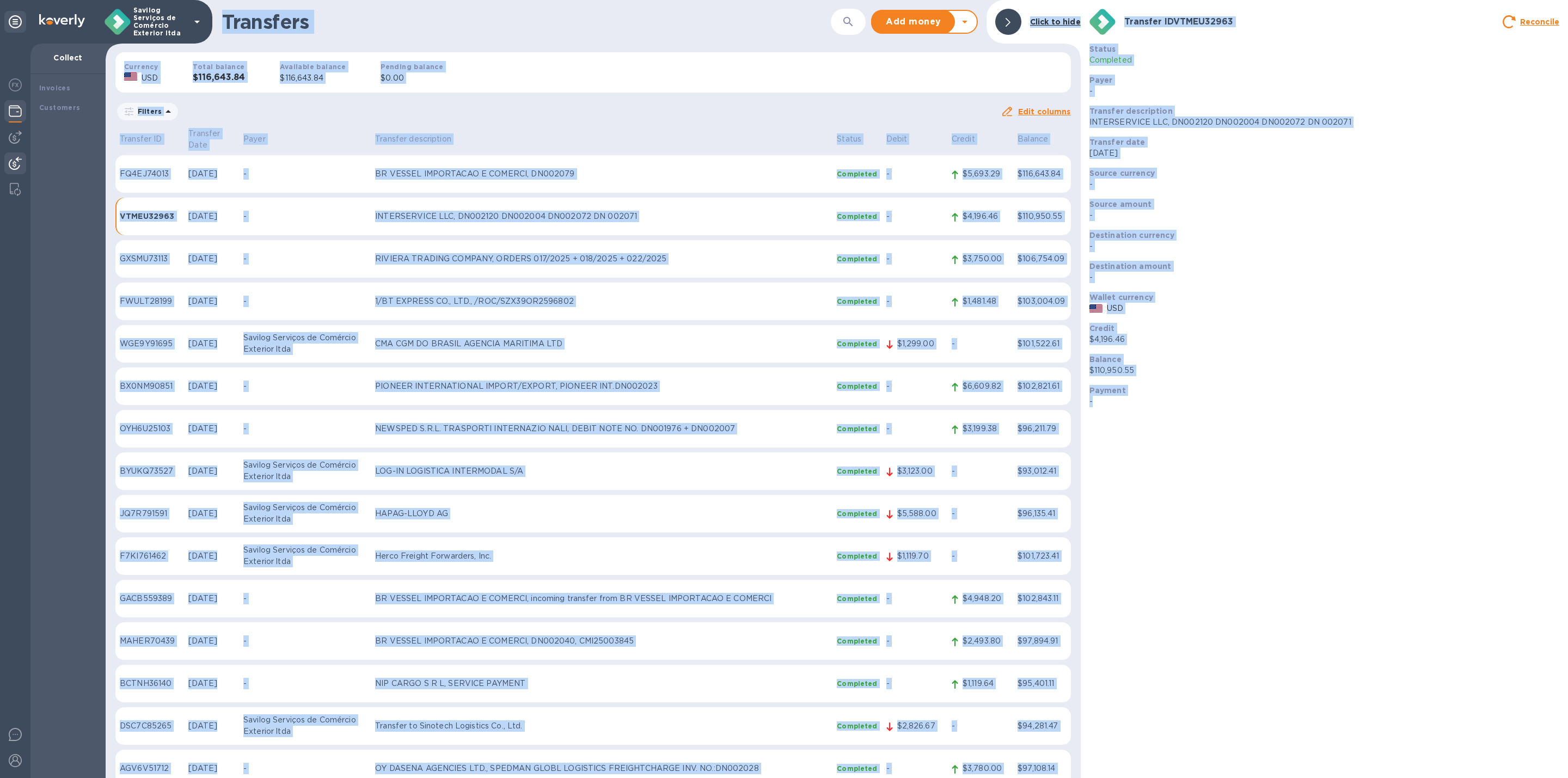
click at [229, 9] on div "Transfers ​ Add money Withdraw money Click to hide" at bounding box center [593, 22] width 975 height 43
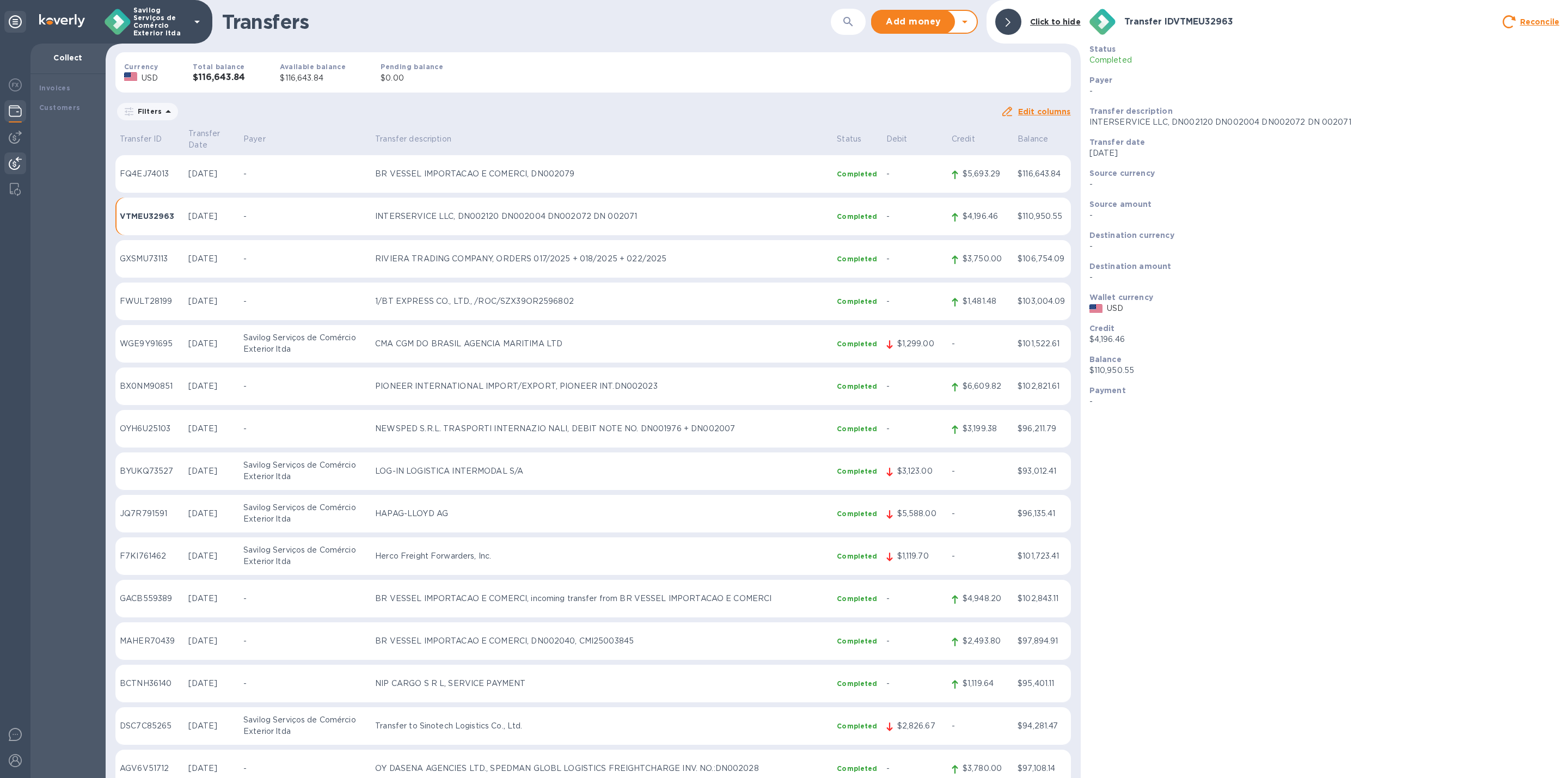
click at [229, 4] on div "Transfers ​ Add money Withdraw money Click to hide" at bounding box center [593, 22] width 975 height 43
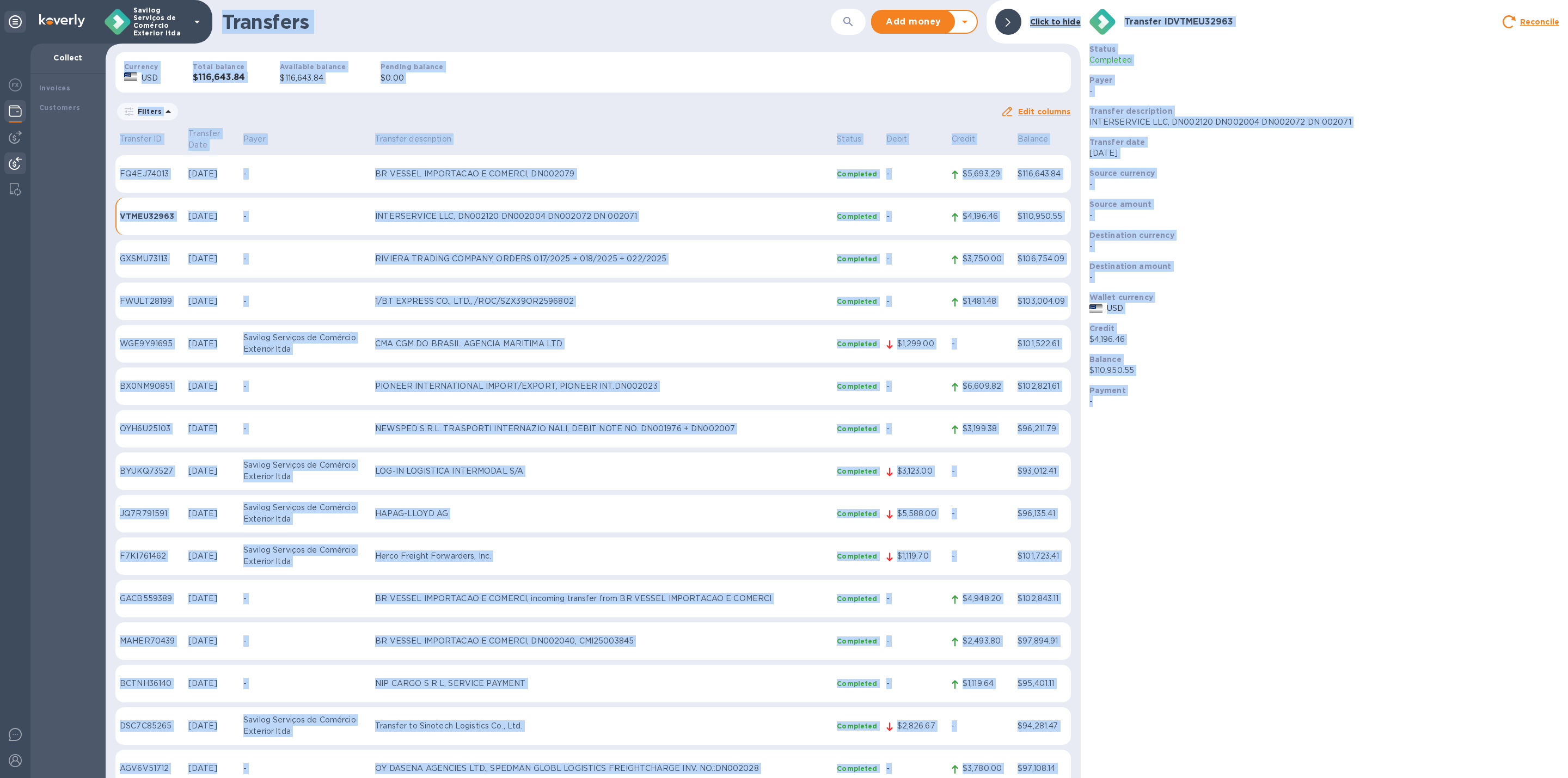
drag, startPoint x: 226, startPoint y: 1, endPoint x: 1468, endPoint y: 809, distance: 1481.7
click at [1468, 777] on html "Savilog Serviços de Comércio Exterior ltda Collect Invoices Customers Transfers…" at bounding box center [784, 389] width 1568 height 778
click at [1331, 720] on div "Transfer ID VTMEU32963 Reconcile Status Completed Payer - Transfer description …" at bounding box center [1324, 389] width 487 height 778
drag, startPoint x: 1229, startPoint y: 751, endPoint x: 229, endPoint y: 17, distance: 1240.5
click at [229, 17] on div "Transfers ​ Add money Withdraw money Click to hide Currency USD Total balance $…" at bounding box center [837, 389] width 1462 height 778
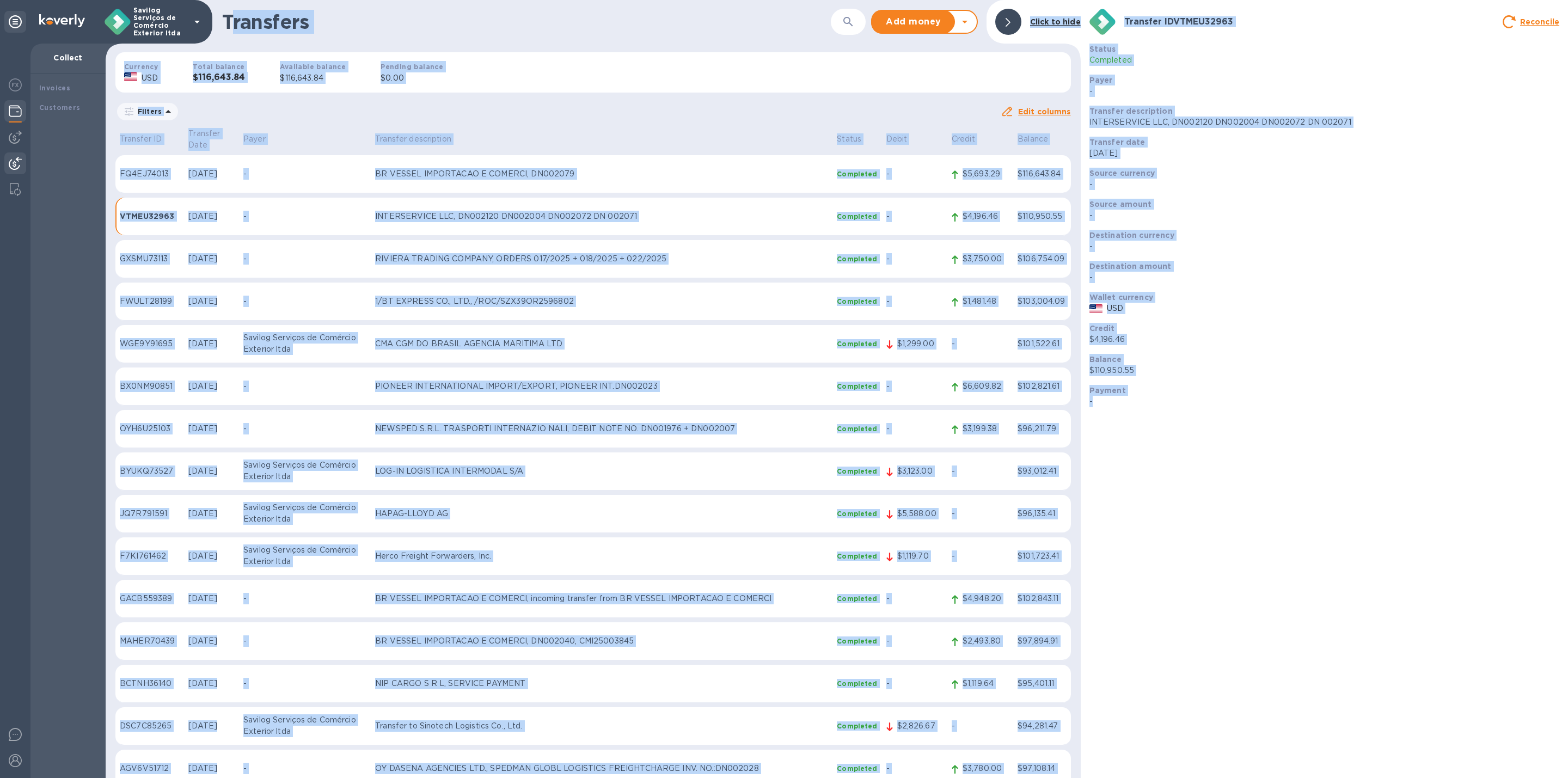
click at [229, 17] on h1 "Transfers" at bounding box center [526, 22] width 608 height 23
drag, startPoint x: 222, startPoint y: 9, endPoint x: 1397, endPoint y: 680, distance: 1353.1
click at [1562, 777] on html "Savilog Serviços de Comércio Exterior ltda Collect Invoices Customers Transfers…" at bounding box center [784, 389] width 1568 height 778
click at [1361, 664] on div "Transfer ID VTMEU32963 Reconcile Status Completed Payer - Transfer description …" at bounding box center [1324, 389] width 487 height 778
drag, startPoint x: 1145, startPoint y: 762, endPoint x: 207, endPoint y: 5, distance: 1205.4
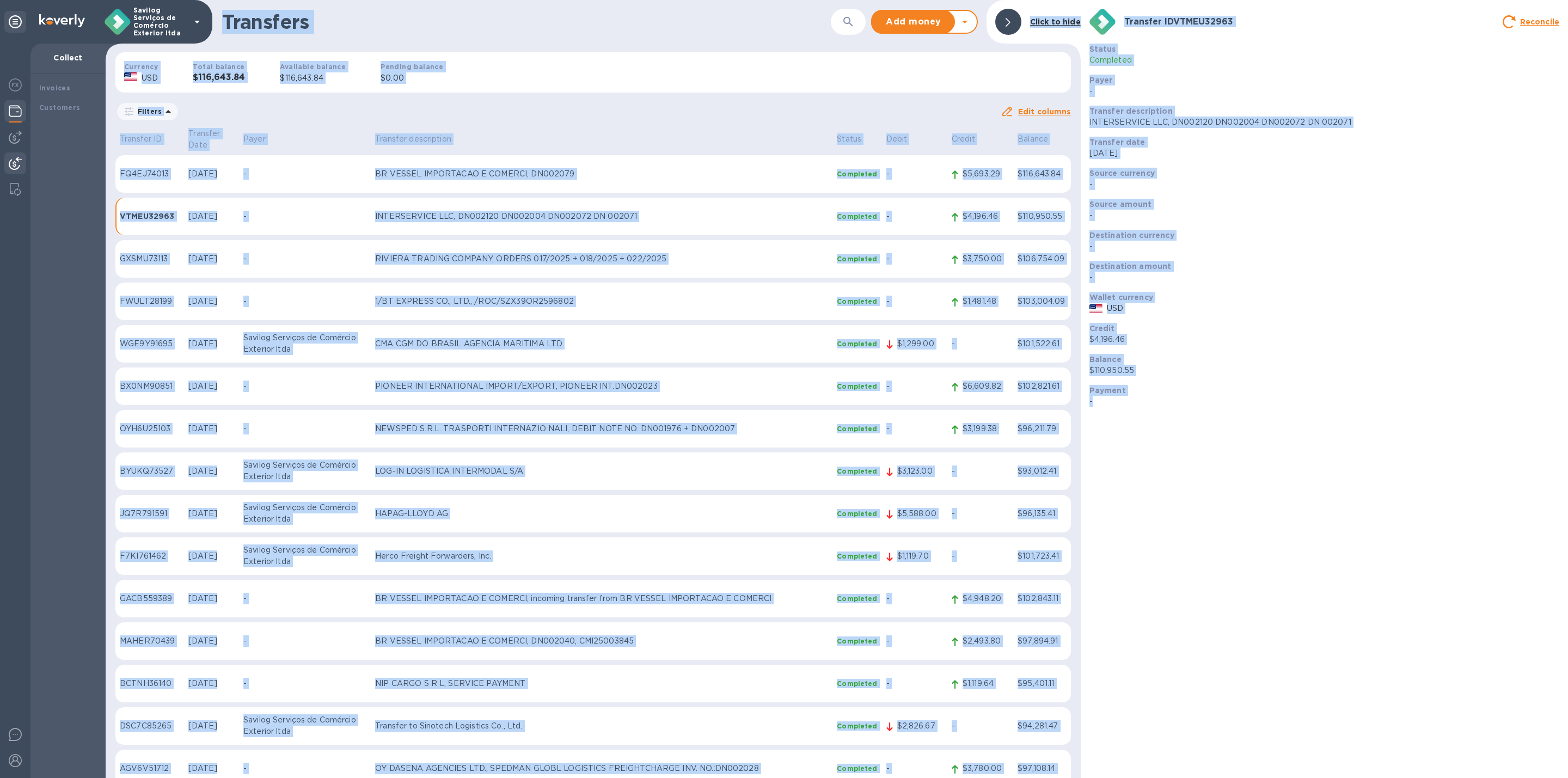
click at [207, 5] on div "Savilog Serviços de Comércio Exterior ltda Collect Invoices Customers Transfers…" at bounding box center [784, 389] width 1568 height 778
click at [218, 7] on div "Transfers ​ Add money Withdraw money Click to hide" at bounding box center [593, 22] width 975 height 43
click at [518, 114] on div "Filters" at bounding box center [558, 111] width 885 height 21
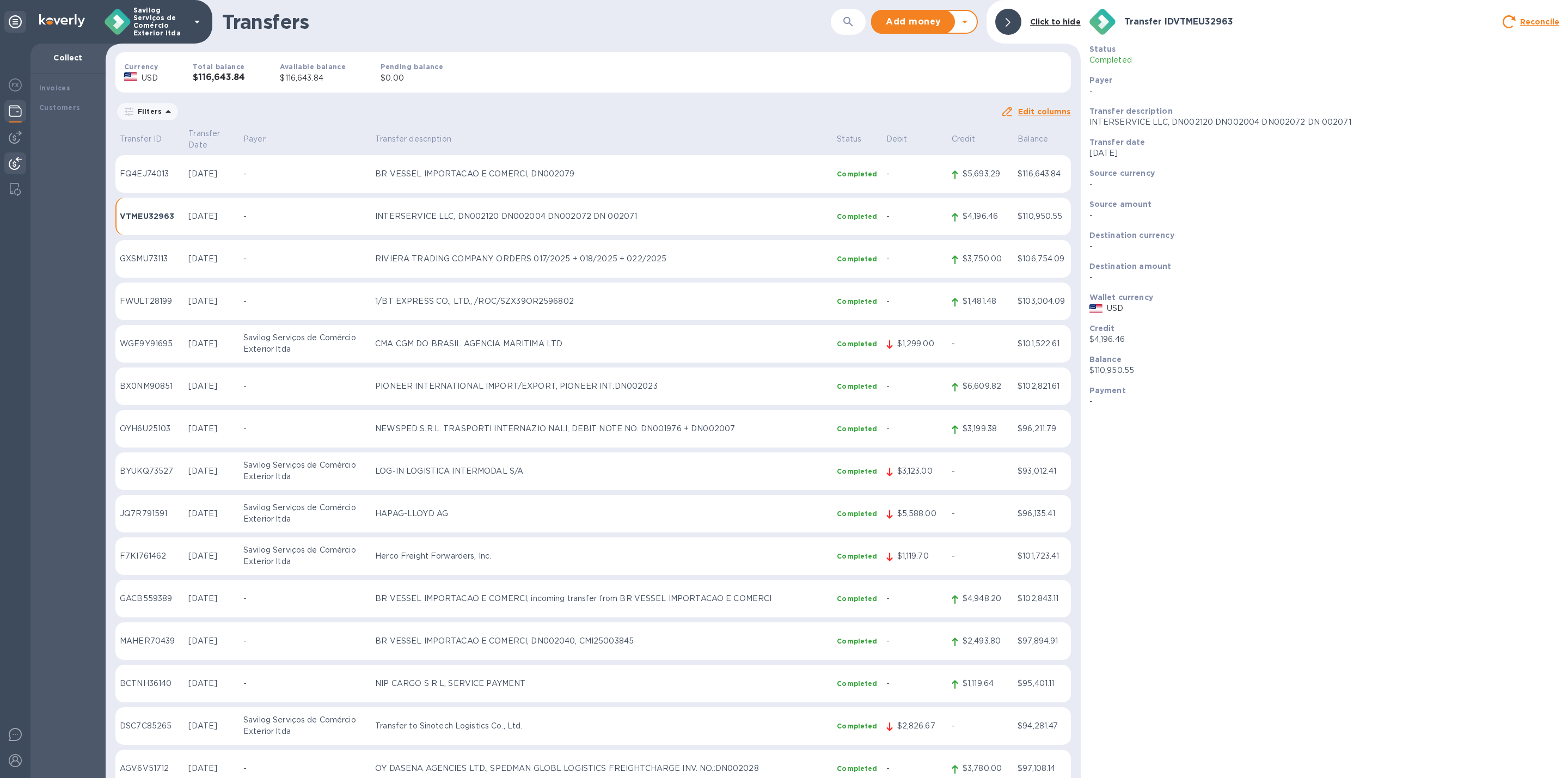
click at [986, 28] on div "Transfers ​ Add money Withdraw money Click to hide" at bounding box center [593, 22] width 975 height 43
click at [1003, 22] on div at bounding box center [1008, 22] width 26 height 26
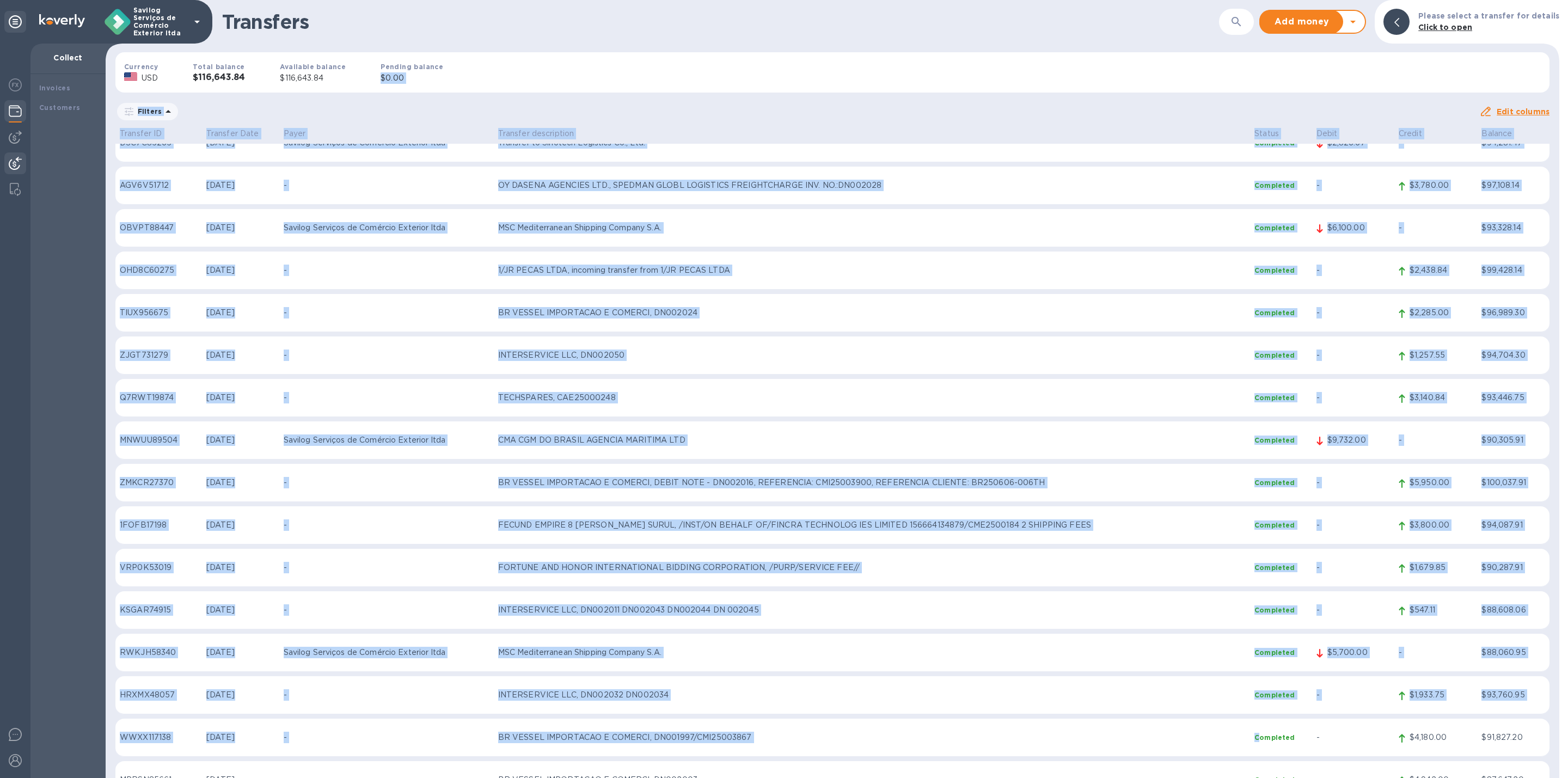
drag, startPoint x: 772, startPoint y: 84, endPoint x: 1225, endPoint y: 683, distance: 751.0
click at [1261, 732] on div "Transfers ​ Add money Withdraw money Please select a transfer for details Click…" at bounding box center [832, 389] width 1453 height 778
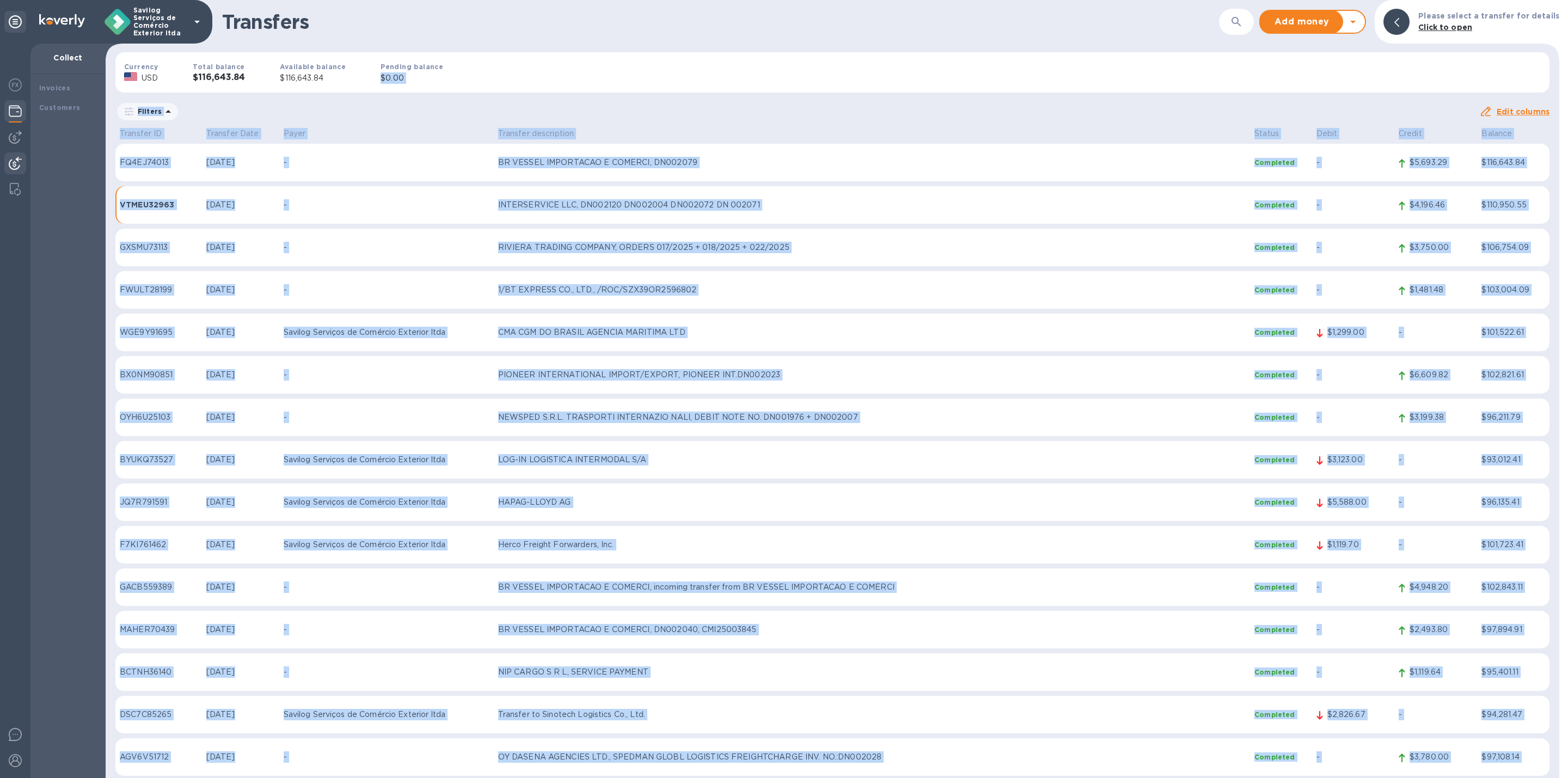
click at [637, 132] on p "Transfer description" at bounding box center [872, 133] width 748 height 11
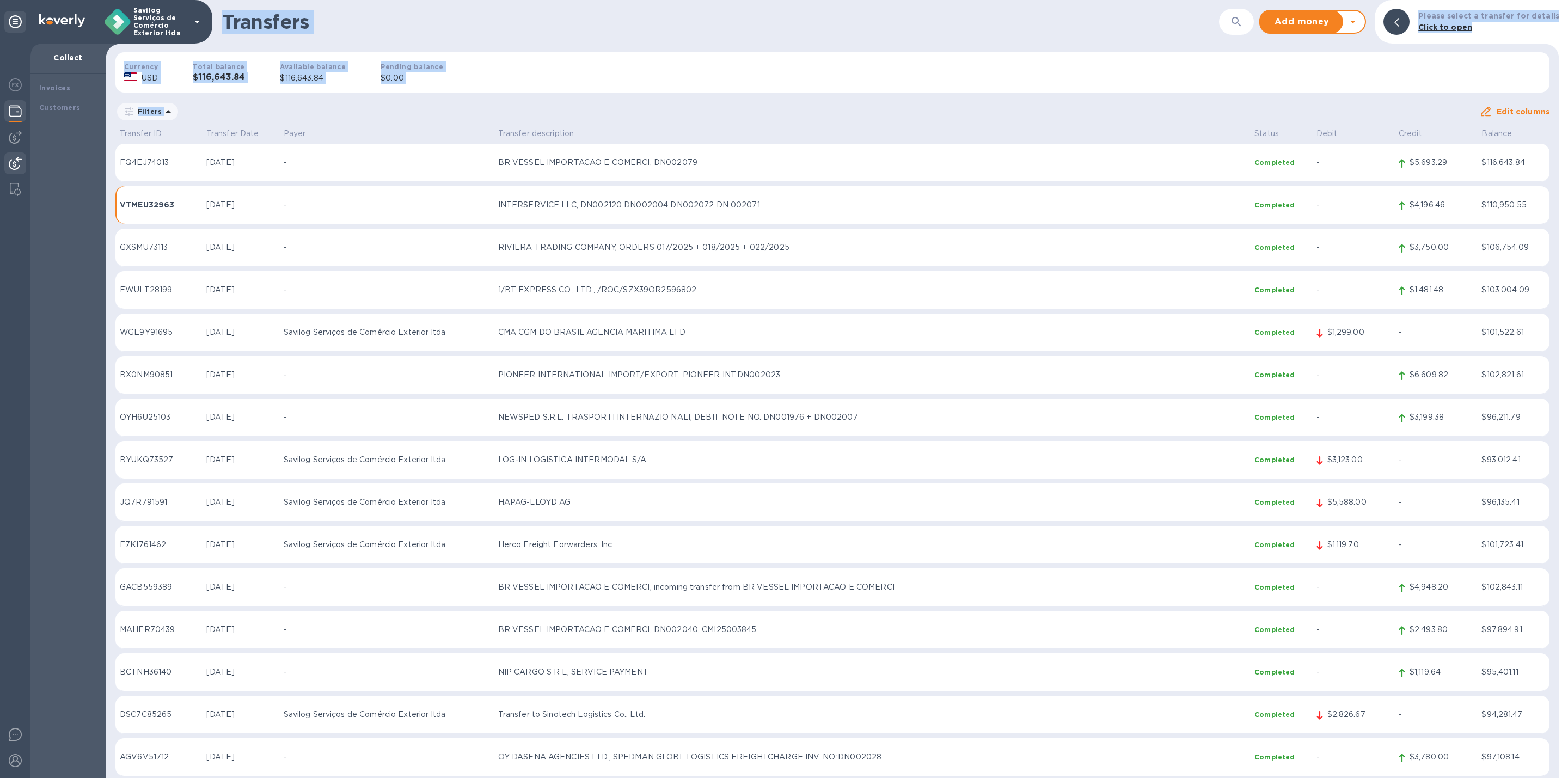
drag, startPoint x: 631, startPoint y: 108, endPoint x: 225, endPoint y: 3, distance: 419.4
click at [225, 3] on div "Transfers ​ Add money Withdraw money Please select a transfer for details Click…" at bounding box center [832, 389] width 1453 height 778
click at [225, 3] on div "Transfers ​ Add money Withdraw money Please select a transfer for details Click…" at bounding box center [832, 22] width 1453 height 43
drag, startPoint x: 218, startPoint y: 1, endPoint x: 722, endPoint y: 91, distance: 512.0
click at [722, 91] on div "Transfers ​ Add money Withdraw money Please select a transfer for details Click…" at bounding box center [832, 389] width 1453 height 778
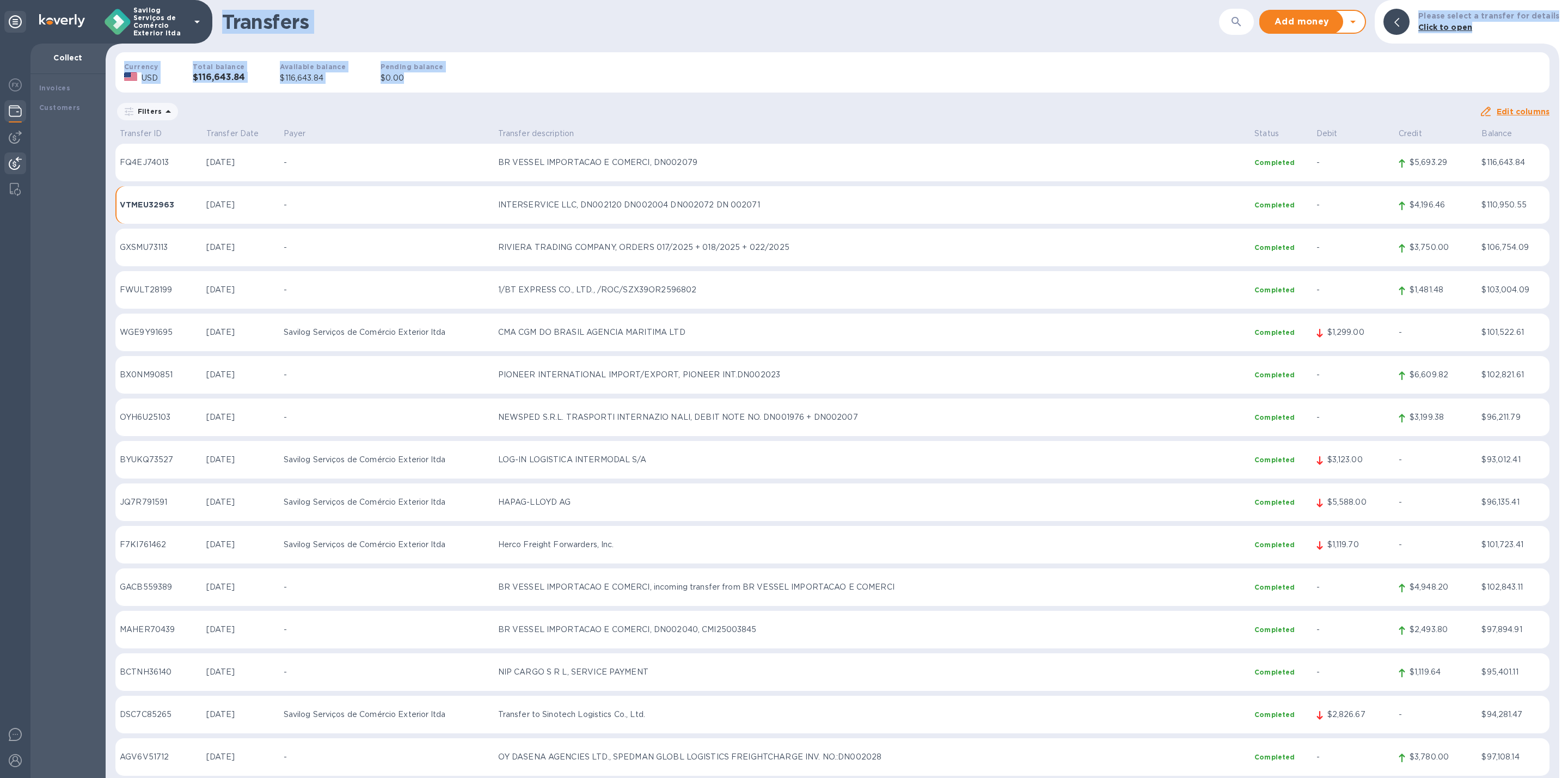
click at [722, 92] on div "Currency USD Total balance $116,643.84 Available balance $116,643.84 Pending ba…" at bounding box center [832, 72] width 1451 height 58
drag, startPoint x: 648, startPoint y: 95, endPoint x: 225, endPoint y: 5, distance: 432.5
click at [225, 5] on div "Transfers ​ Add money Withdraw money Please select a transfer for details Click…" at bounding box center [832, 389] width 1453 height 778
click at [225, 5] on div "Transfers ​ Add money Withdraw money Please select a transfer for details Click…" at bounding box center [832, 22] width 1453 height 43
drag, startPoint x: 221, startPoint y: 4, endPoint x: 457, endPoint y: 75, distance: 246.4
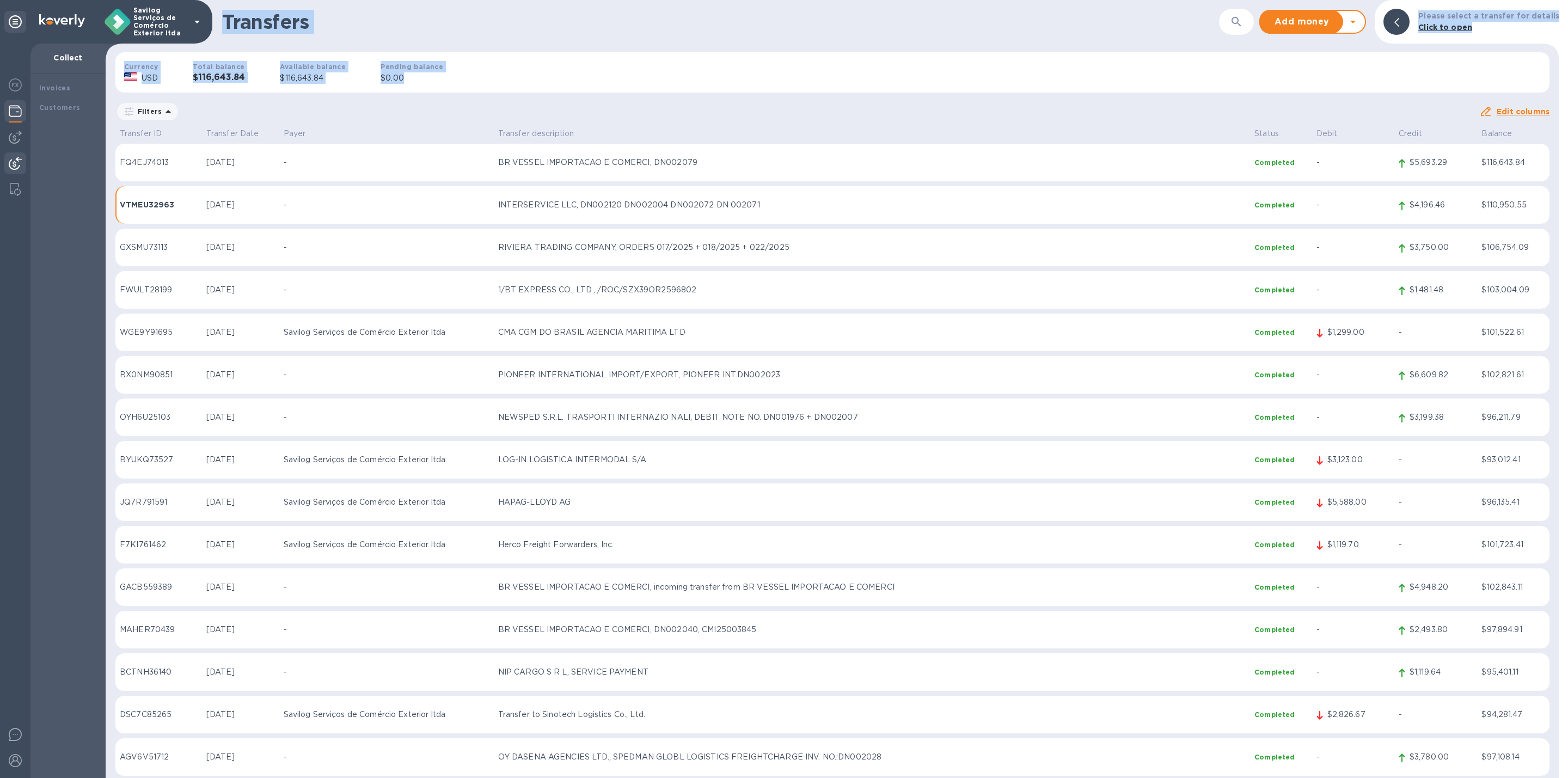
click at [457, 75] on div "Transfers ​ Add money Withdraw money Please select a transfer for details Click…" at bounding box center [832, 389] width 1453 height 778
click at [457, 75] on div "Currency USD Total balance $116,643.84 Available balance $116,643.84 Pending ba…" at bounding box center [832, 72] width 1451 height 58
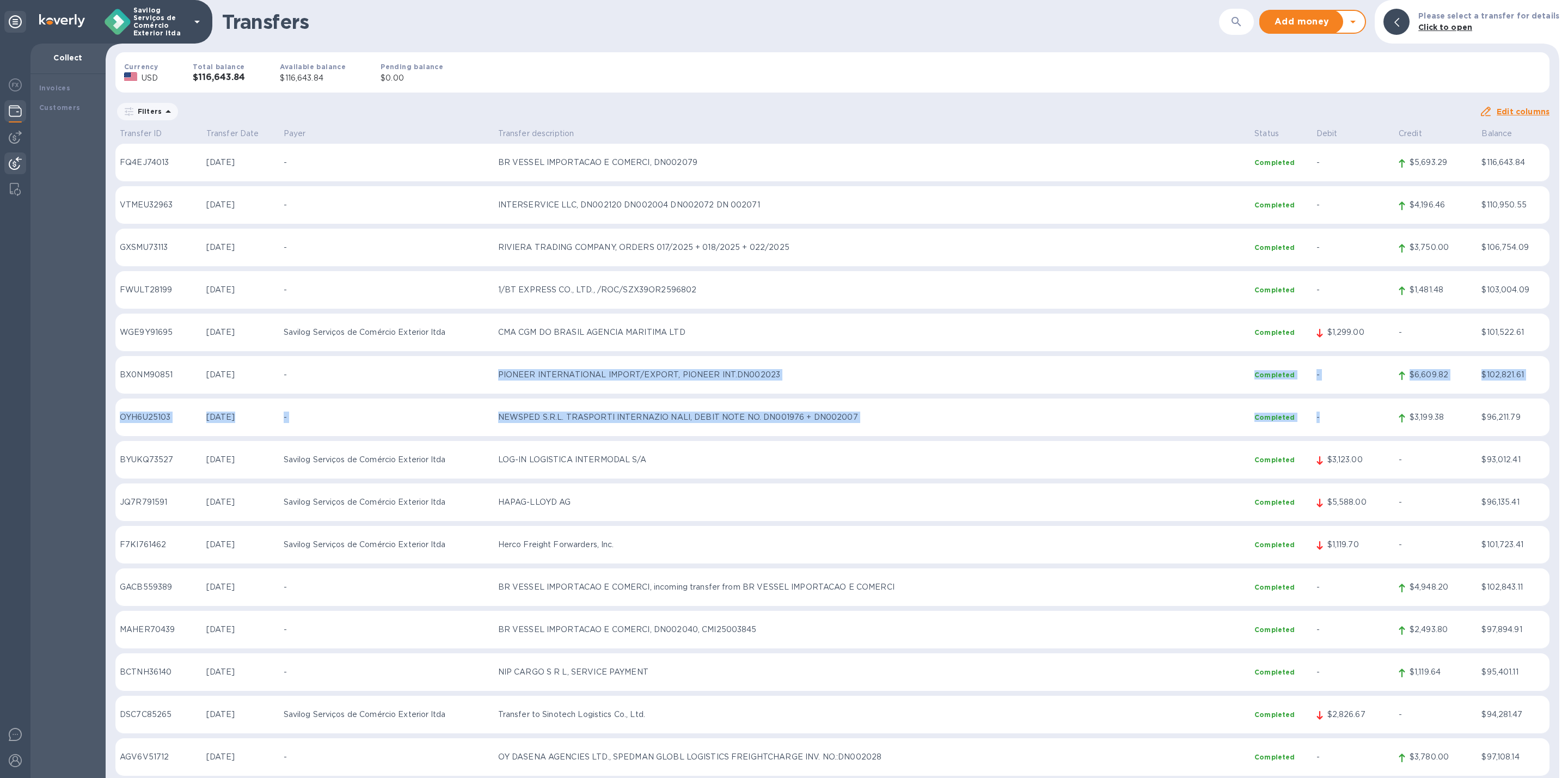
drag, startPoint x: 504, startPoint y: 376, endPoint x: 971, endPoint y: 153, distance: 517.5
